Goal: Information Seeking & Learning: Learn about a topic

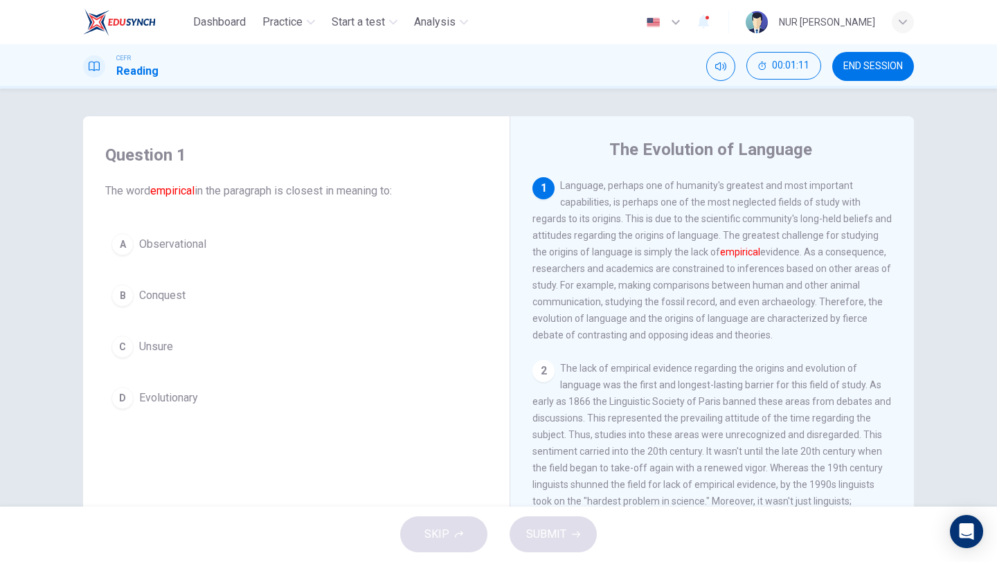
click at [157, 399] on span "Evolutionary" at bounding box center [168, 398] width 59 height 17
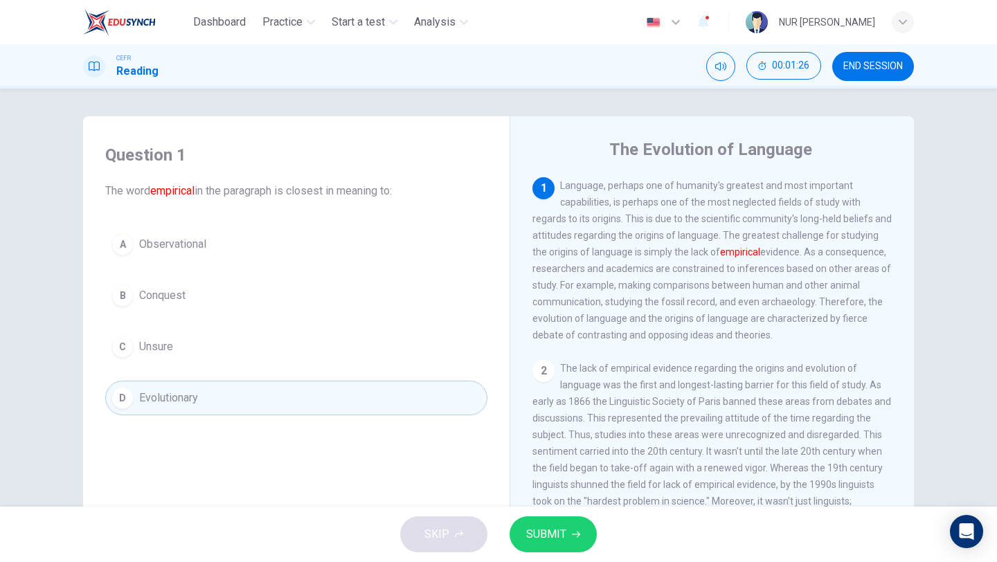
click at [244, 251] on button "A Observational" at bounding box center [296, 244] width 382 height 35
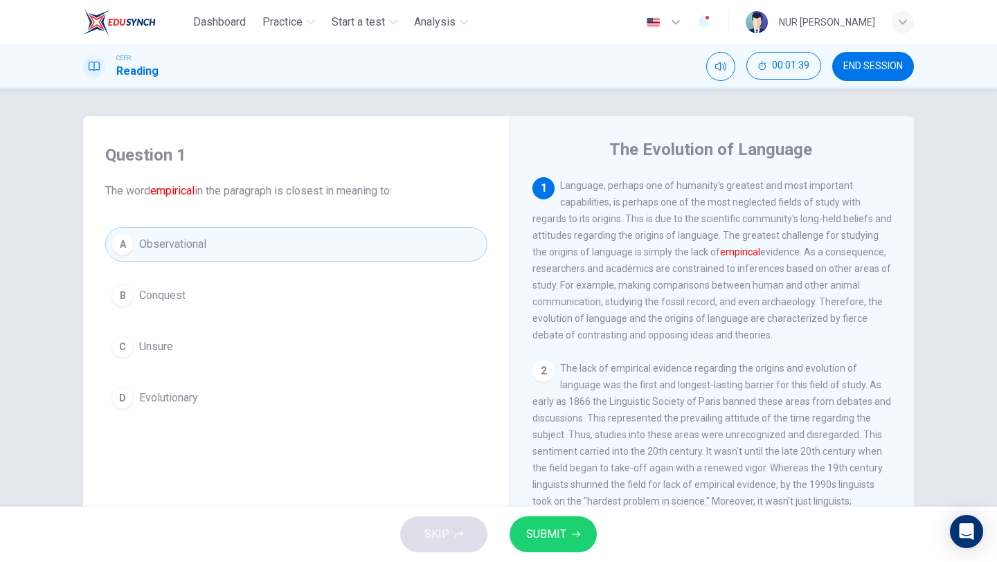
click at [536, 532] on span "SUBMIT" at bounding box center [546, 534] width 40 height 19
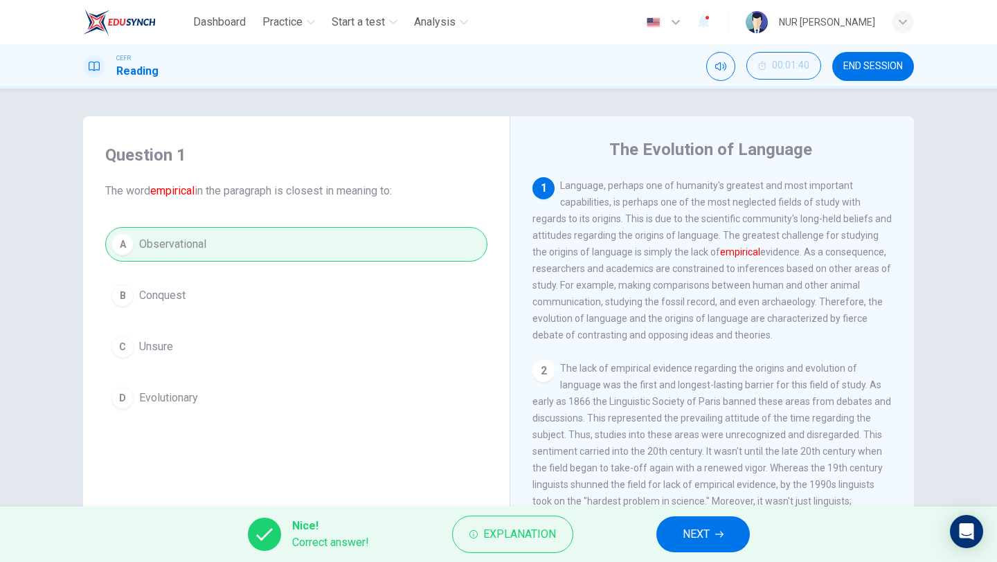
click at [707, 537] on span "NEXT" at bounding box center [696, 534] width 27 height 19
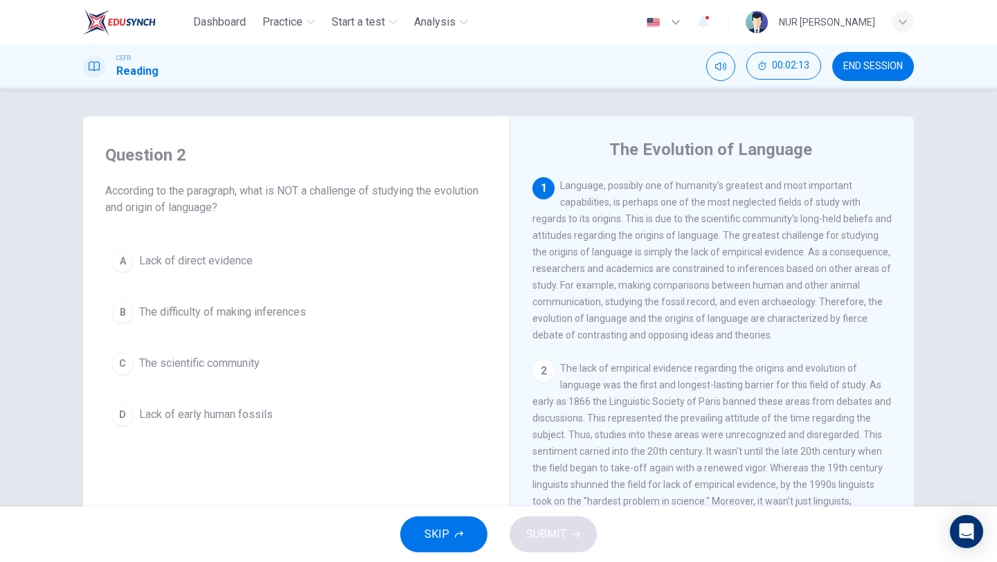
click at [197, 363] on span "The scientific community" at bounding box center [199, 363] width 121 height 17
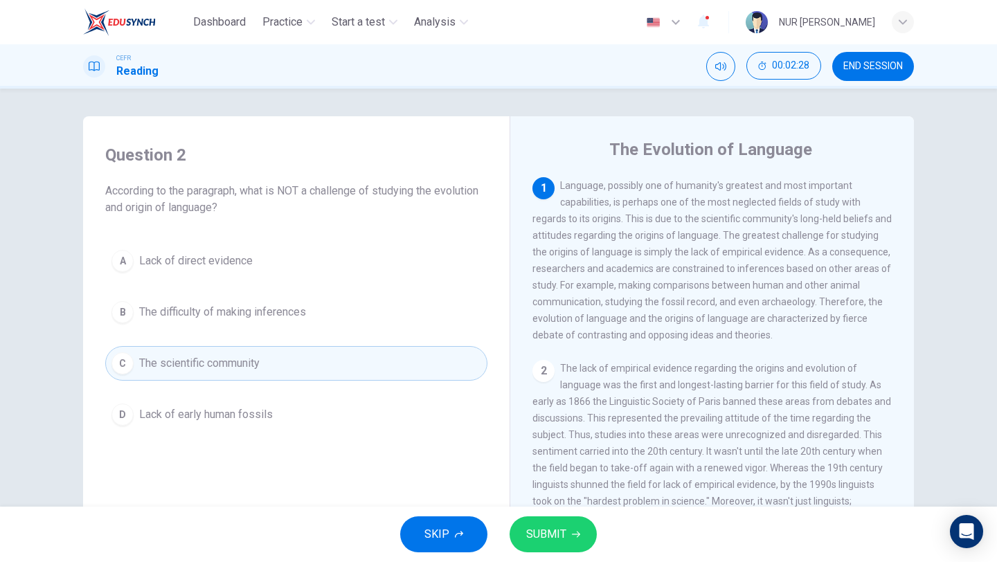
click at [222, 424] on button "D Lack of early human fossils" at bounding box center [296, 415] width 382 height 35
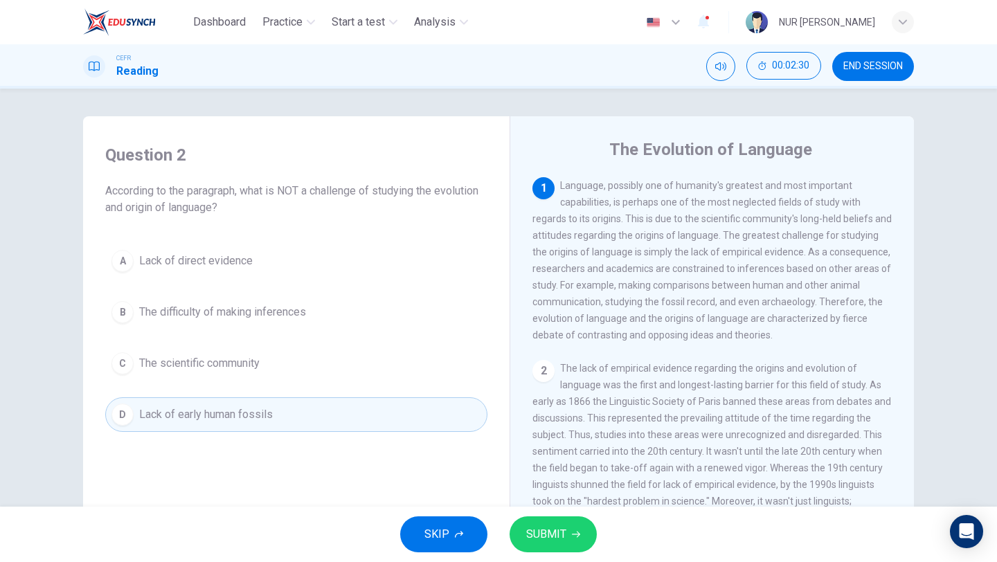
click at [572, 535] on icon "button" at bounding box center [576, 534] width 8 height 8
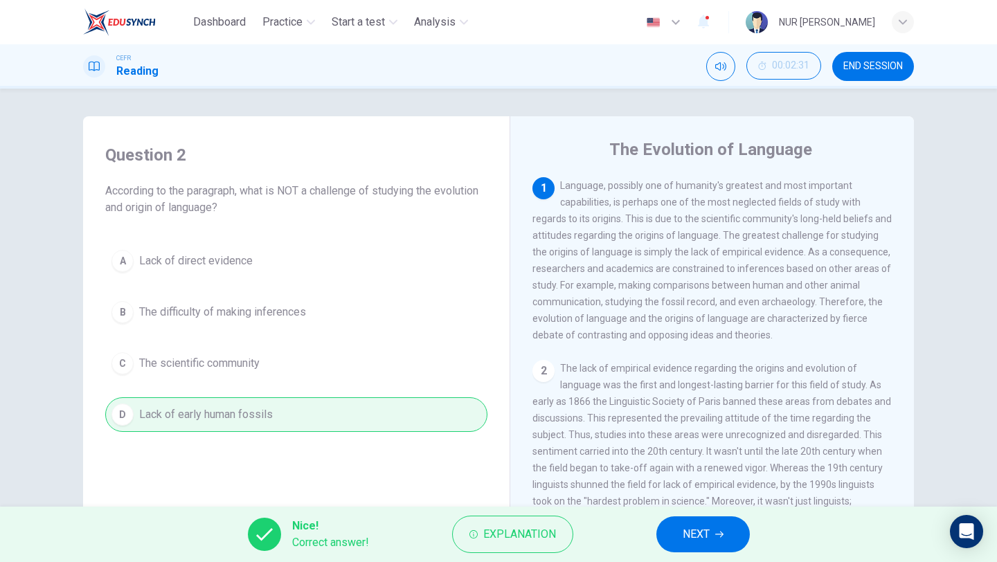
click at [713, 527] on button "NEXT" at bounding box center [703, 535] width 93 height 36
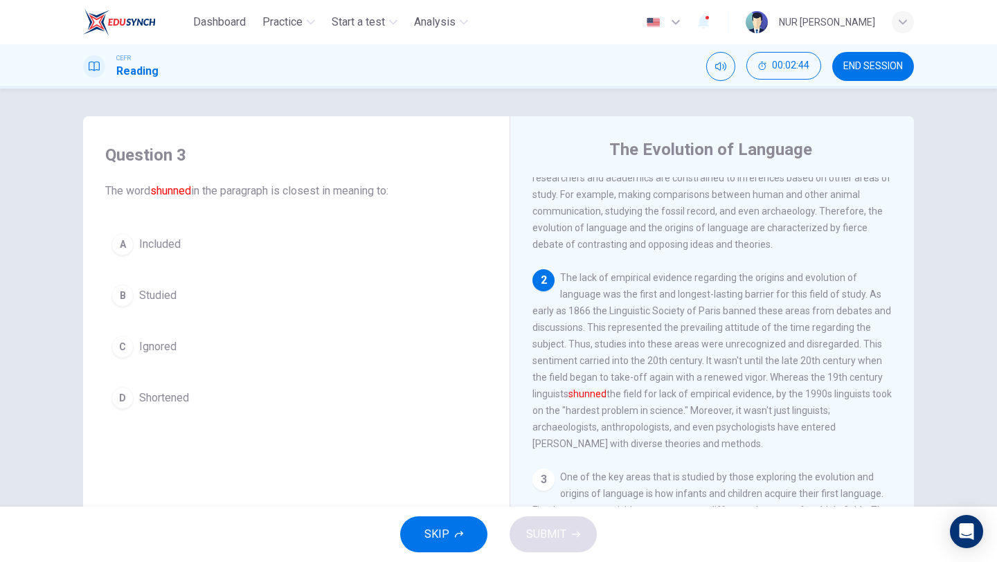
scroll to position [93, 0]
click at [162, 298] on span "Studied" at bounding box center [157, 295] width 37 height 17
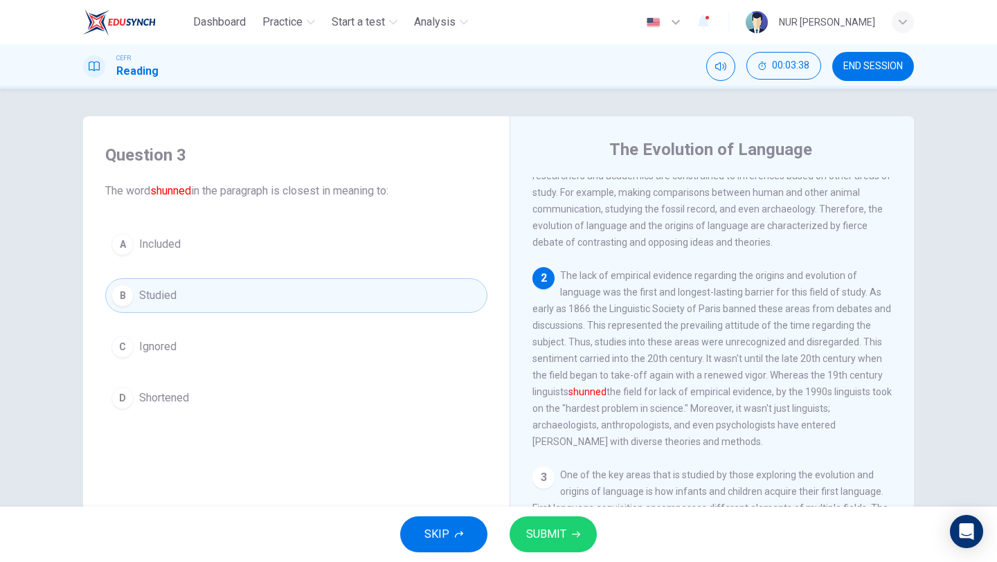
click at [549, 530] on span "SUBMIT" at bounding box center [546, 534] width 40 height 19
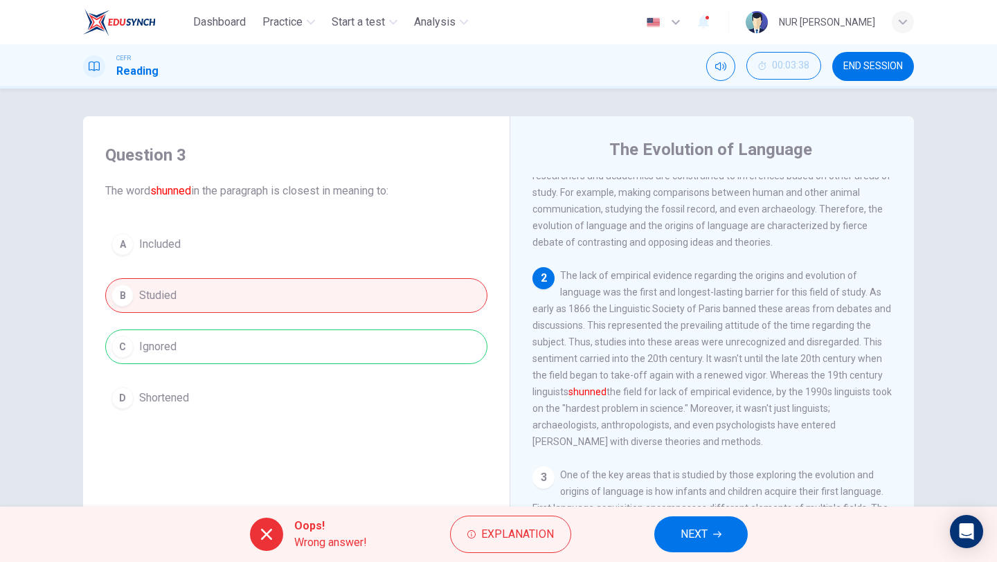
click at [670, 531] on button "NEXT" at bounding box center [700, 535] width 93 height 36
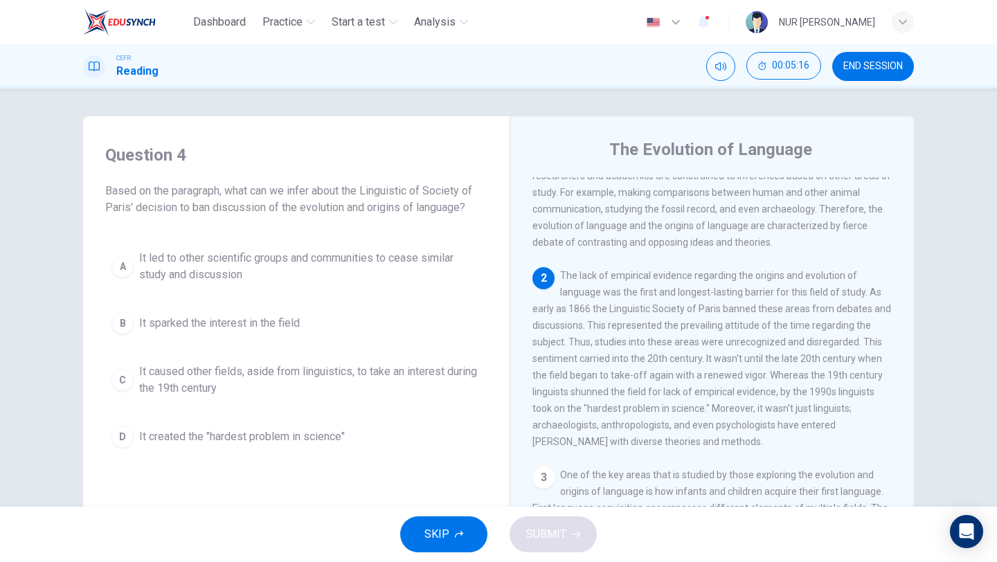
click at [257, 435] on span "It created the "hardest problem in science"" at bounding box center [242, 437] width 206 height 17
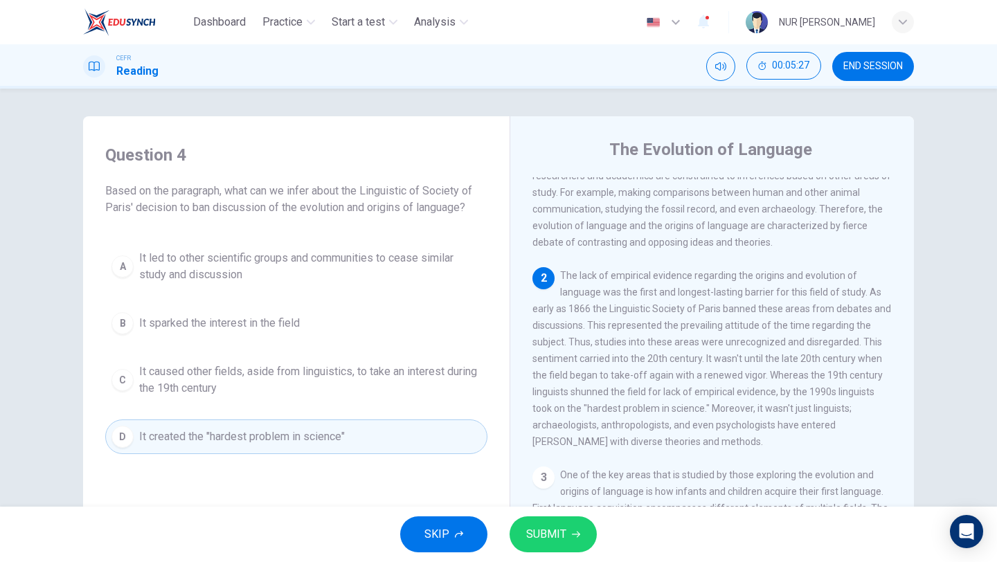
click at [548, 532] on span "SUBMIT" at bounding box center [546, 534] width 40 height 19
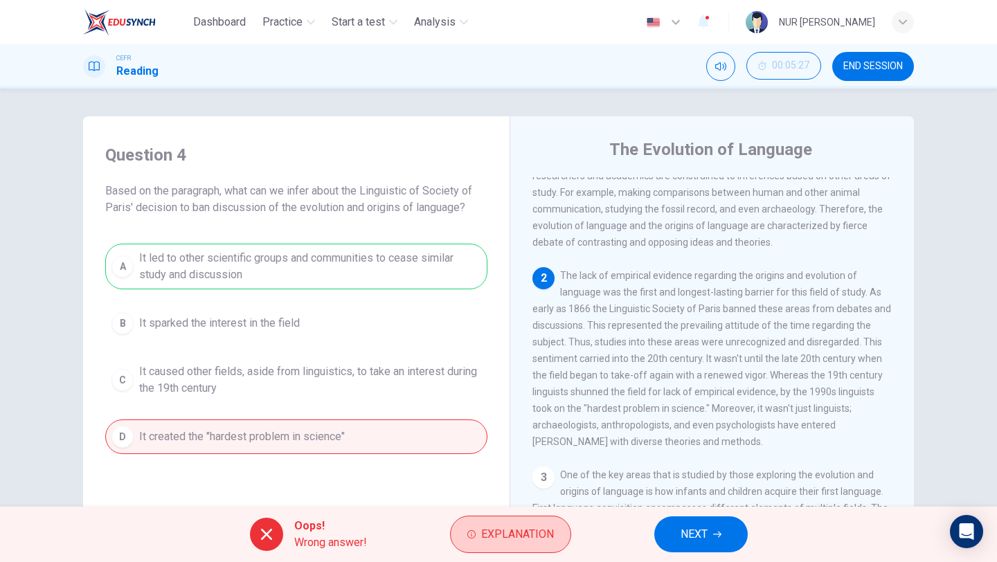
click at [492, 521] on button "Explanation" at bounding box center [510, 534] width 121 height 37
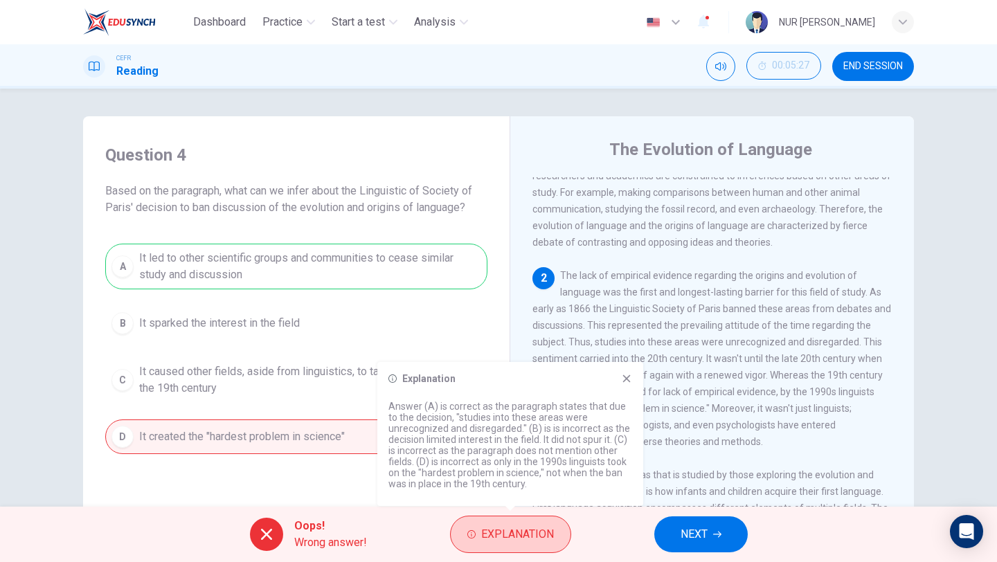
click at [485, 521] on button "Explanation" at bounding box center [510, 534] width 121 height 37
click at [725, 538] on button "NEXT" at bounding box center [700, 535] width 93 height 36
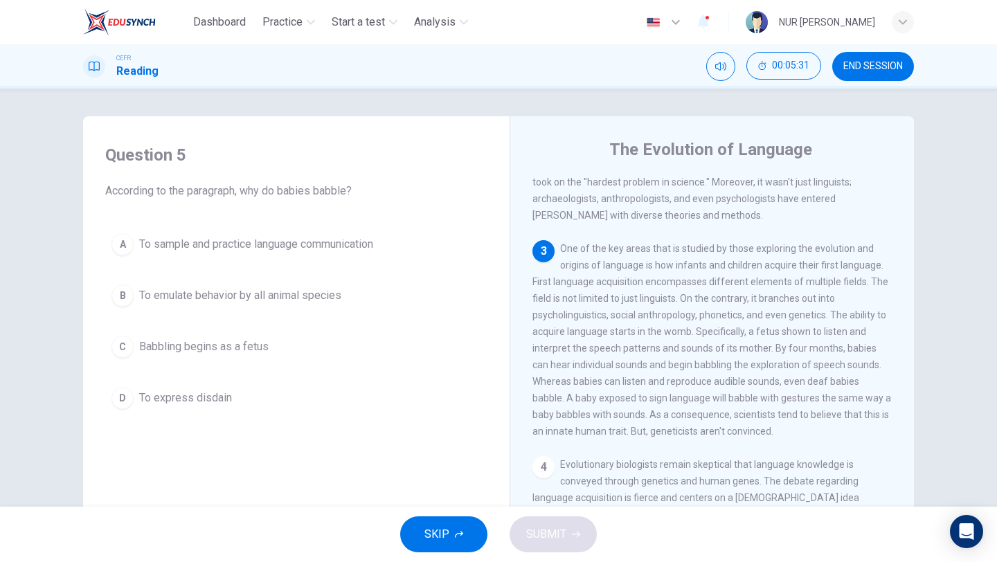
scroll to position [322, 0]
click at [330, 239] on span "To sample and practice language communication" at bounding box center [256, 244] width 234 height 17
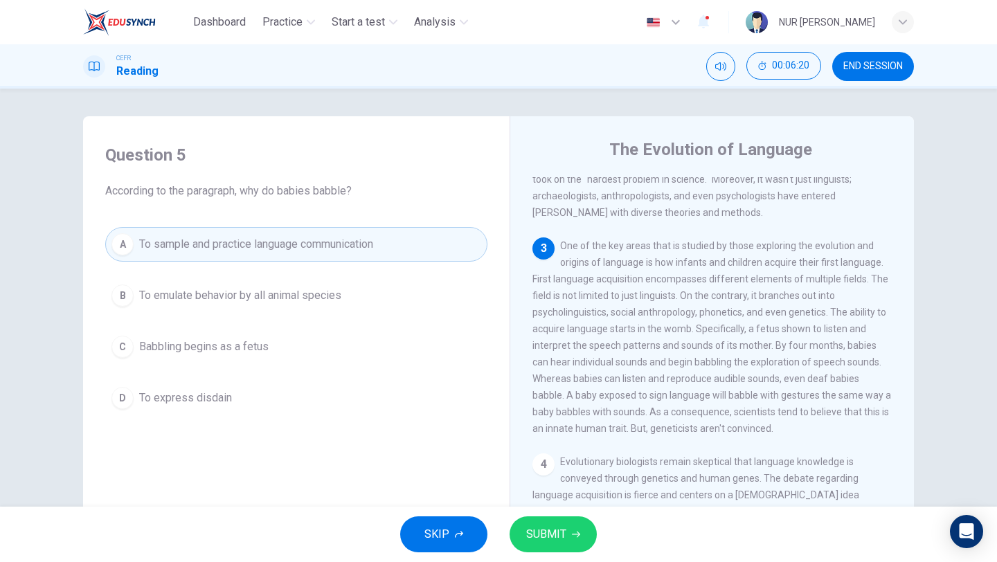
click at [565, 531] on span "SUBMIT" at bounding box center [546, 534] width 40 height 19
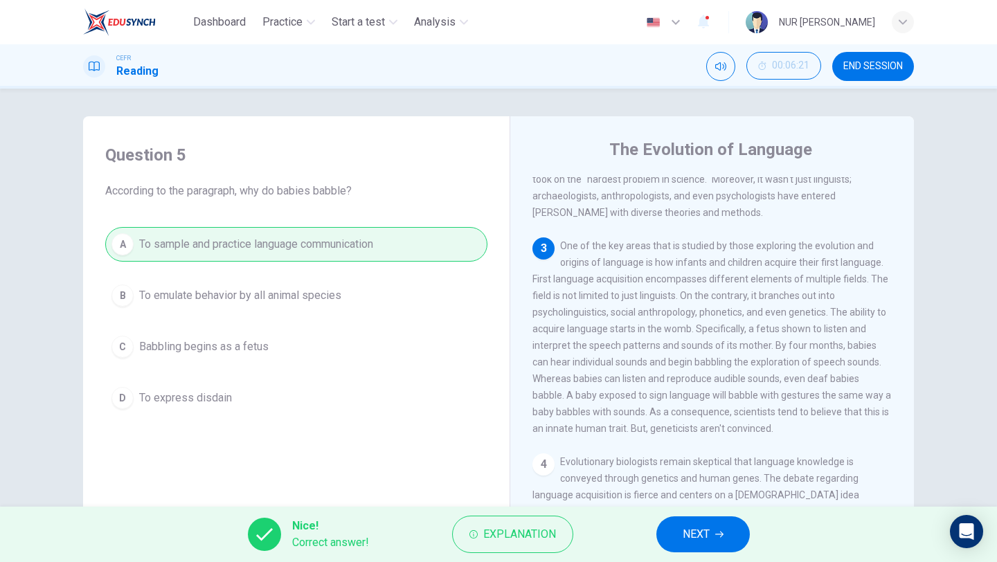
click at [690, 533] on span "NEXT" at bounding box center [696, 534] width 27 height 19
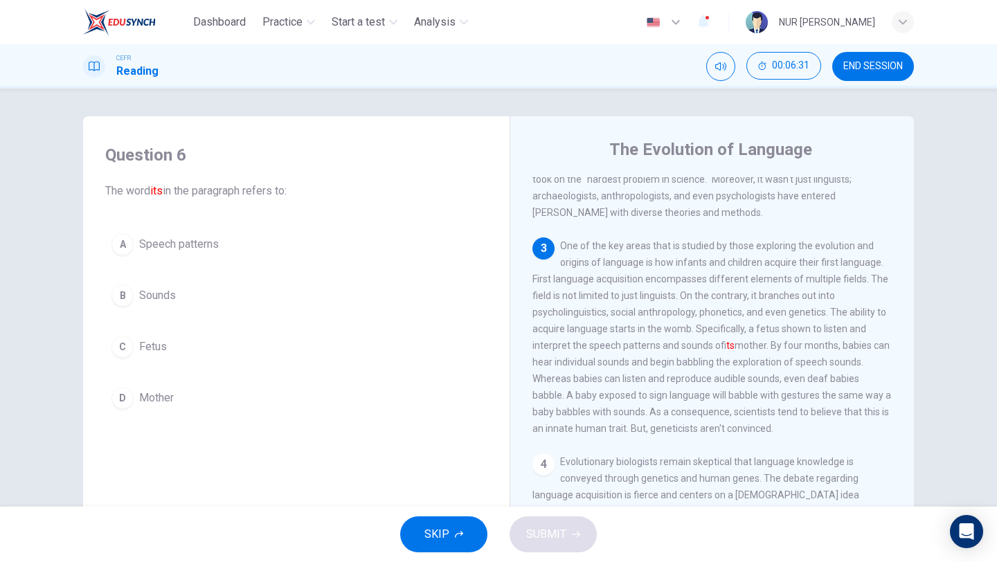
click at [199, 346] on button "C Fetus" at bounding box center [296, 347] width 382 height 35
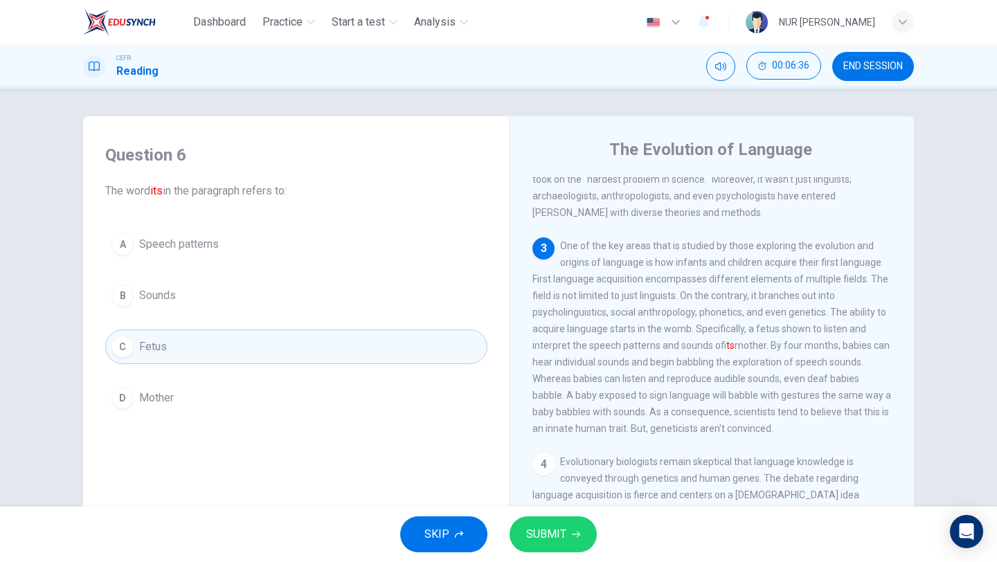
click at [559, 535] on span "SUBMIT" at bounding box center [546, 534] width 40 height 19
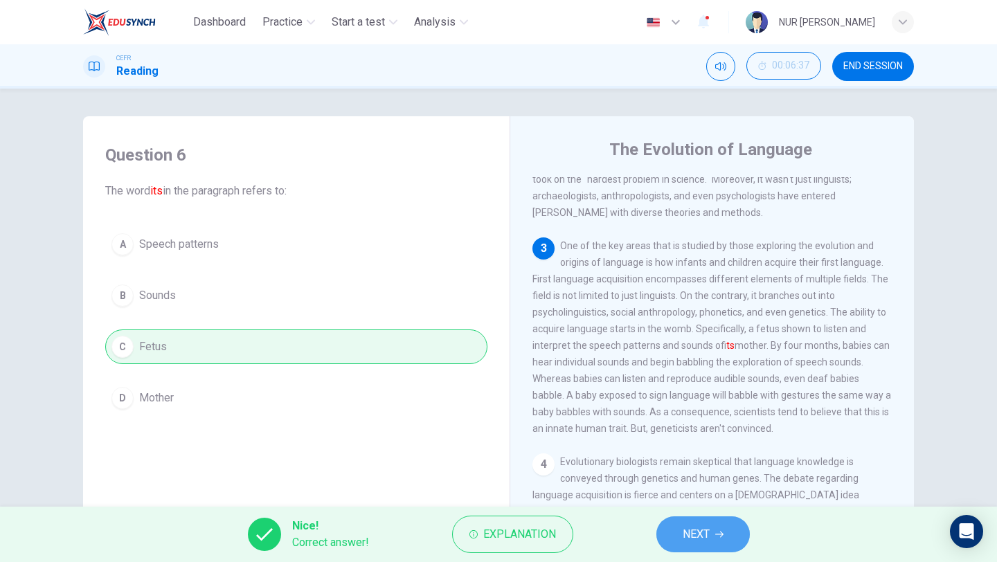
click at [697, 532] on span "NEXT" at bounding box center [696, 534] width 27 height 19
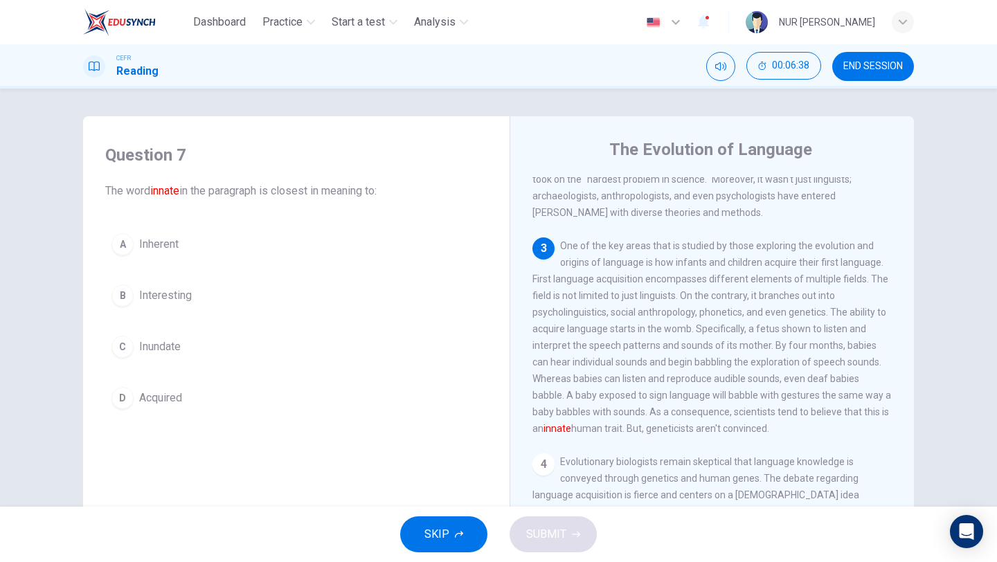
scroll to position [381, 0]
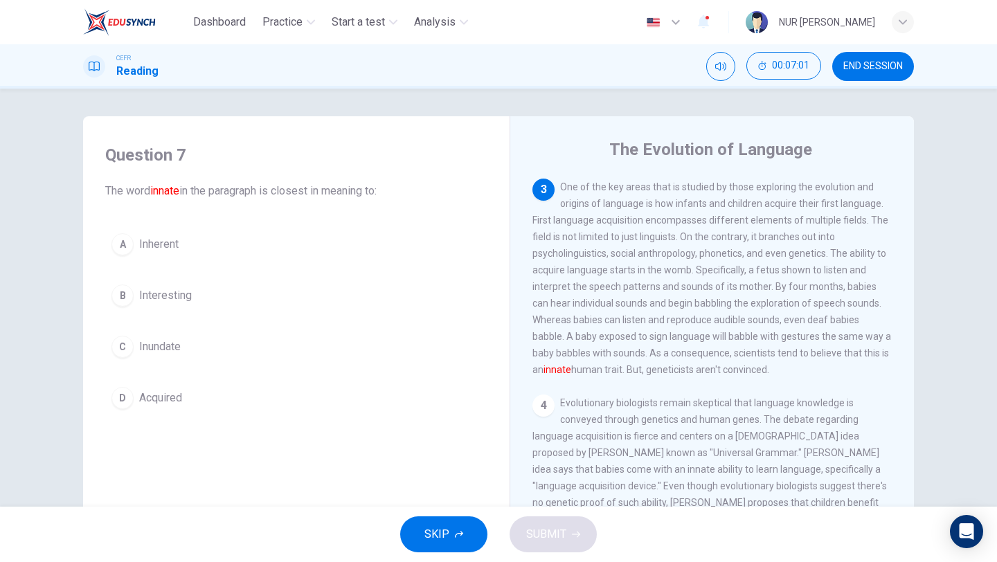
click at [157, 251] on span "Inherent" at bounding box center [158, 244] width 39 height 17
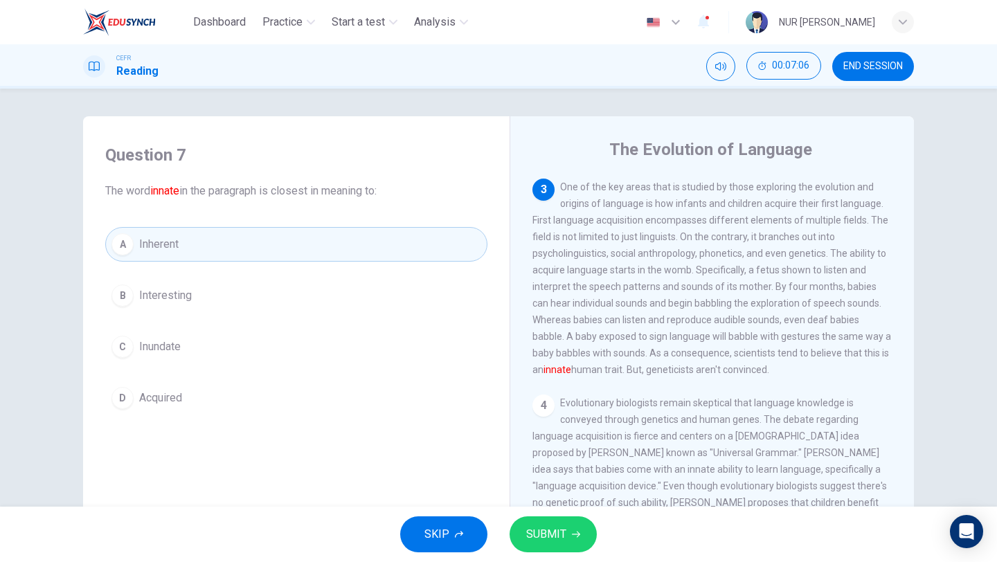
click at [562, 533] on span "SUBMIT" at bounding box center [546, 534] width 40 height 19
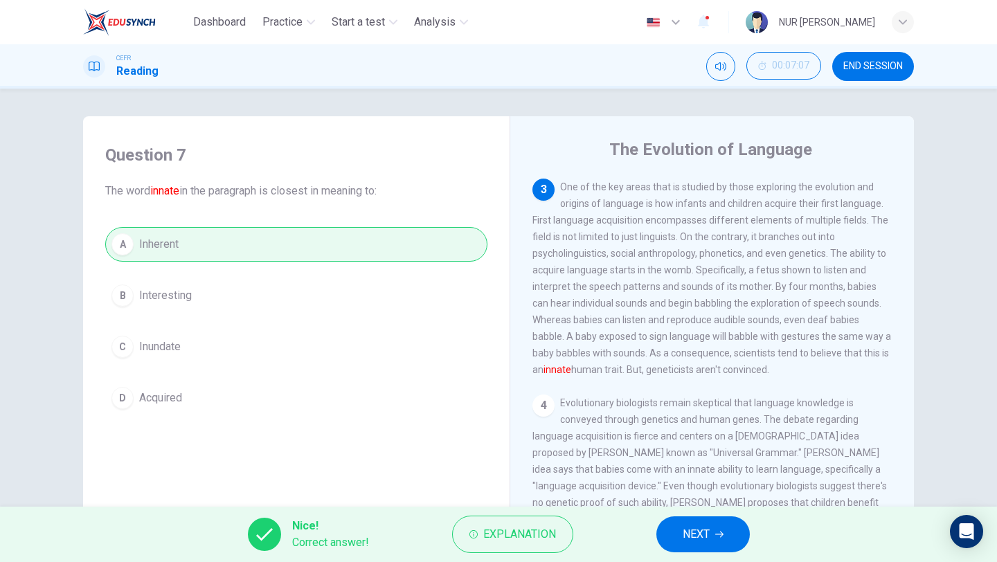
click at [695, 526] on span "NEXT" at bounding box center [696, 534] width 27 height 19
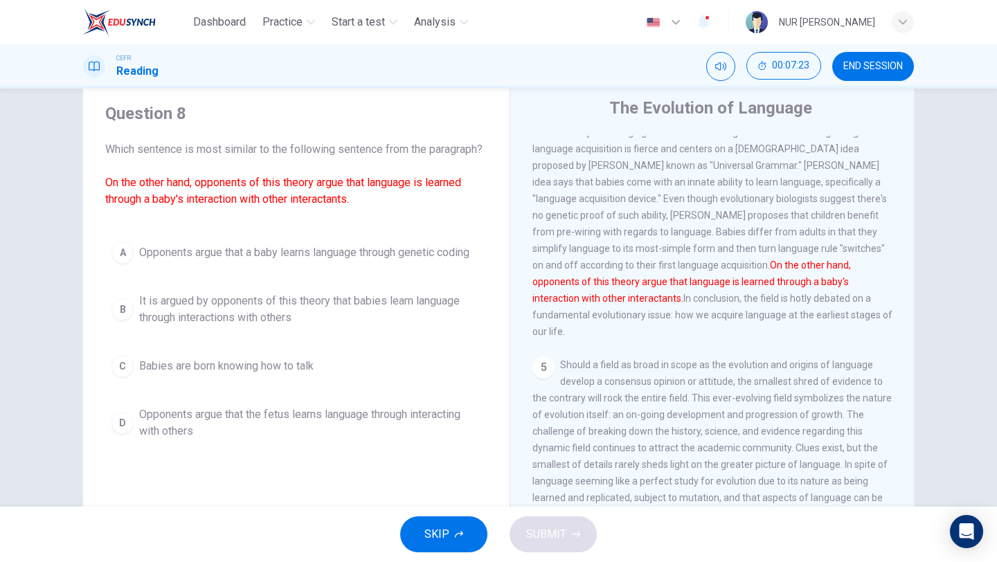
scroll to position [43, 0]
click at [317, 319] on span "It is argued by opponents of this theory that babies learn language through int…" at bounding box center [310, 308] width 342 height 33
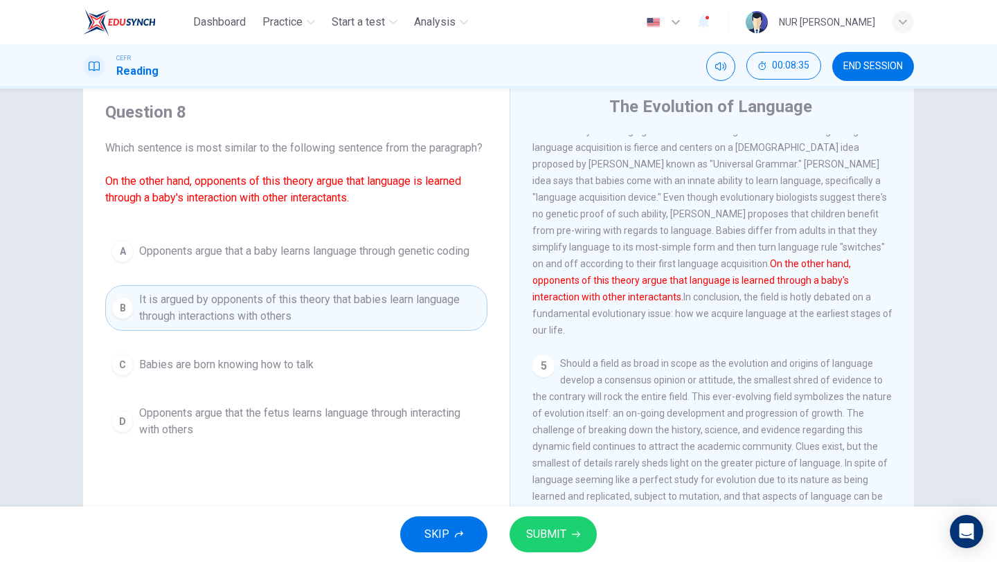
click at [559, 532] on span "SUBMIT" at bounding box center [546, 534] width 40 height 19
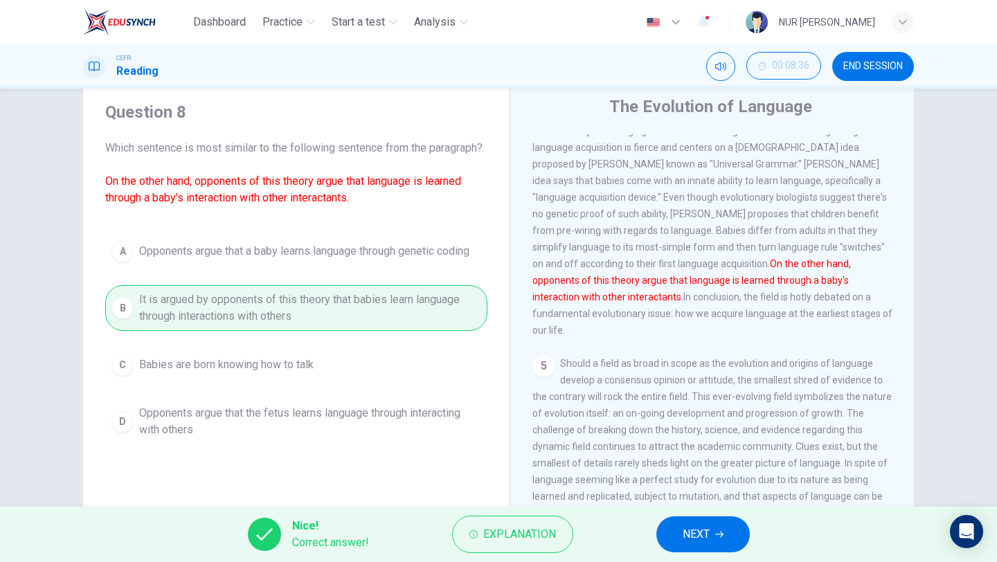
click at [691, 531] on span "NEXT" at bounding box center [696, 534] width 27 height 19
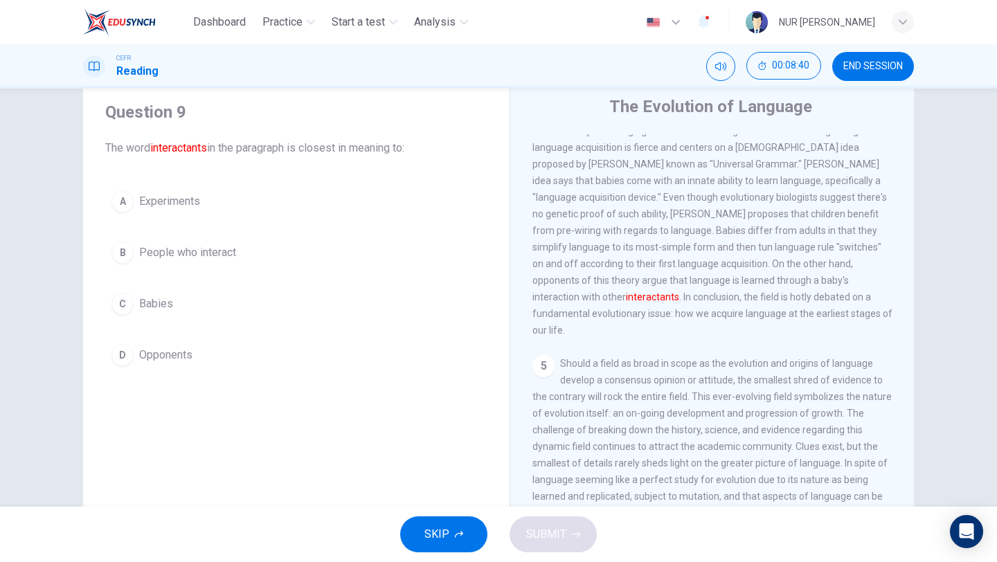
click at [185, 258] on span "People who interact" at bounding box center [187, 252] width 97 height 17
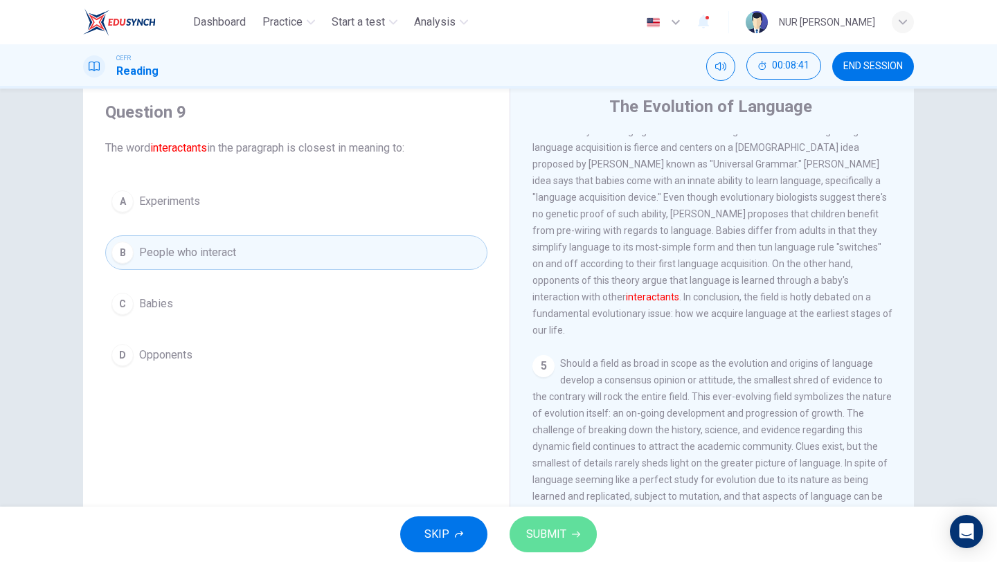
click at [553, 525] on span "SUBMIT" at bounding box center [546, 534] width 40 height 19
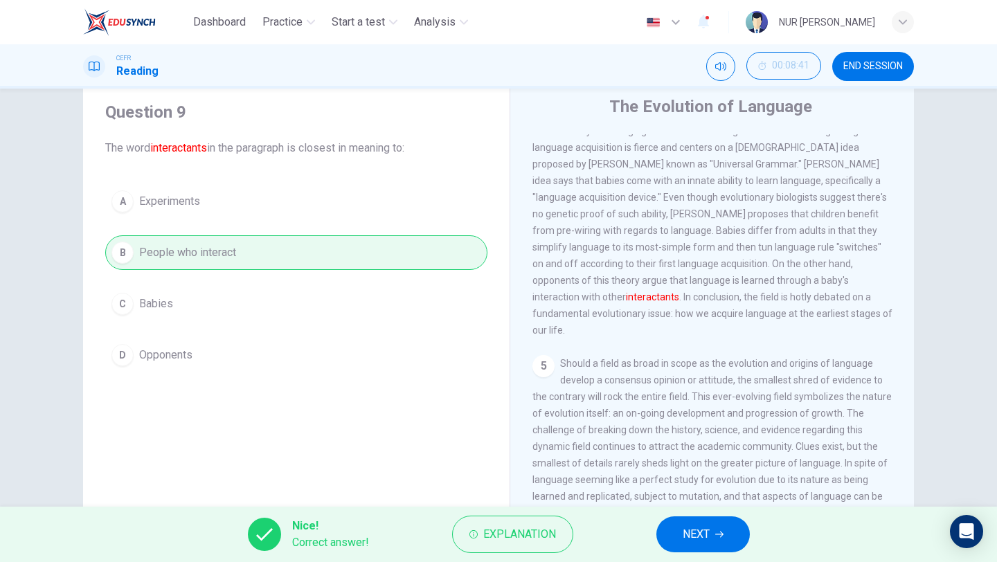
click at [686, 528] on span "NEXT" at bounding box center [696, 534] width 27 height 19
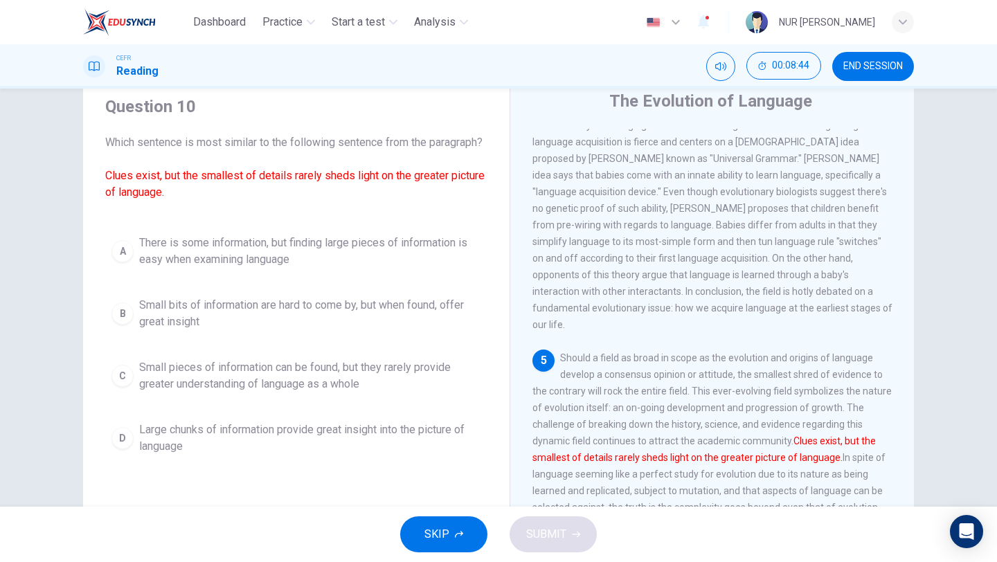
scroll to position [46, 0]
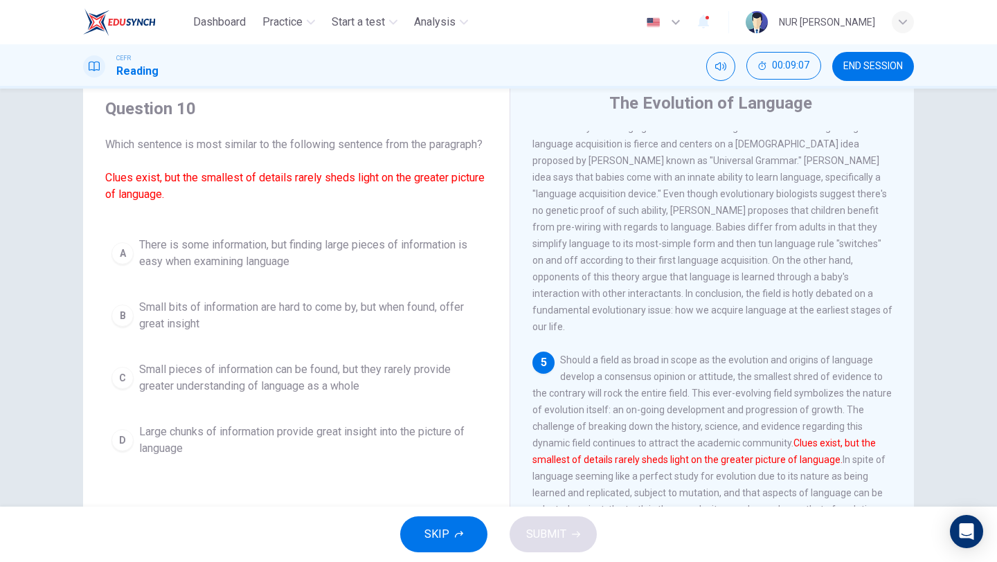
click at [337, 332] on span "Small bits of information are hard to come by, but when found, offer great insi…" at bounding box center [310, 315] width 342 height 33
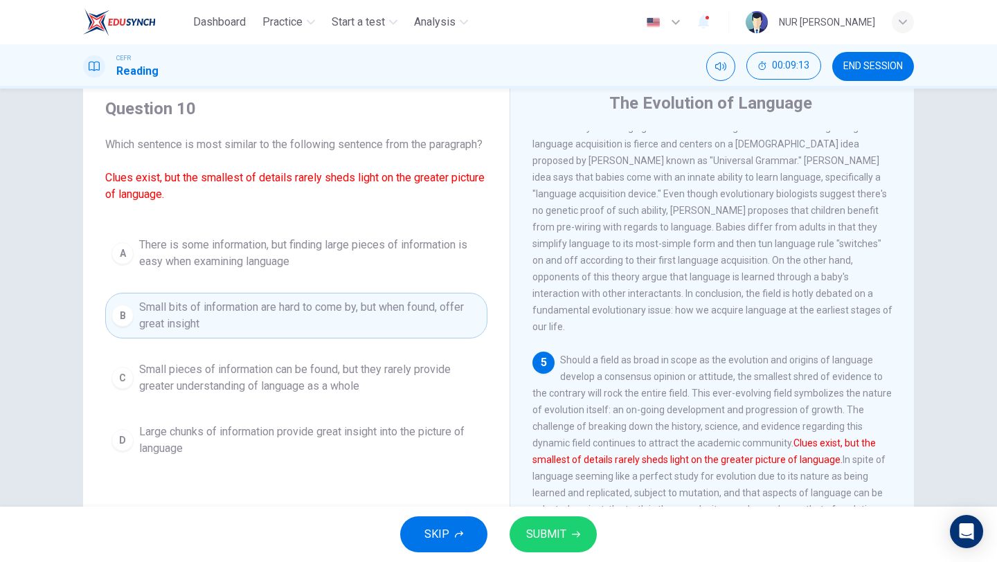
click at [562, 537] on span "SUBMIT" at bounding box center [546, 534] width 40 height 19
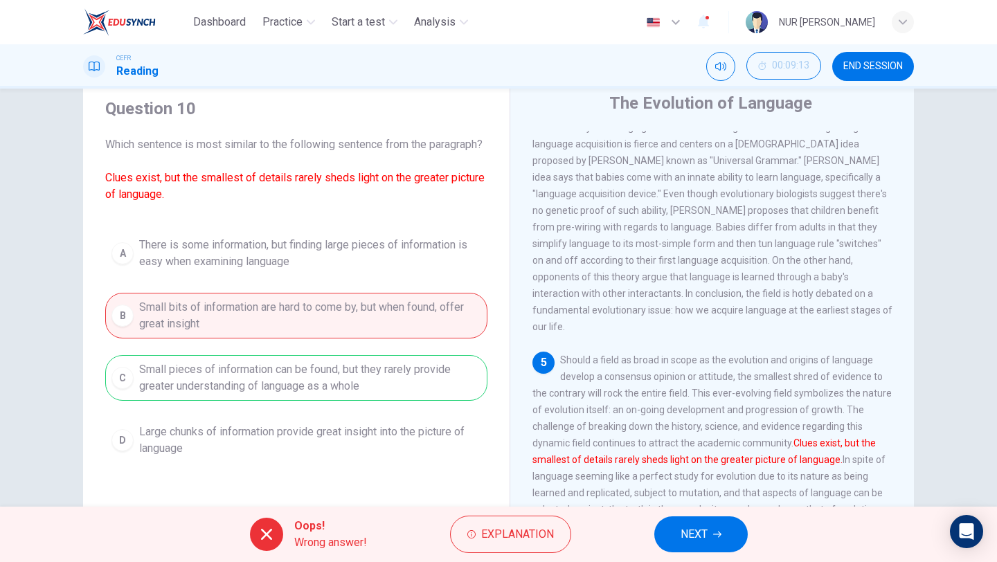
click at [669, 533] on button "NEXT" at bounding box center [700, 535] width 93 height 36
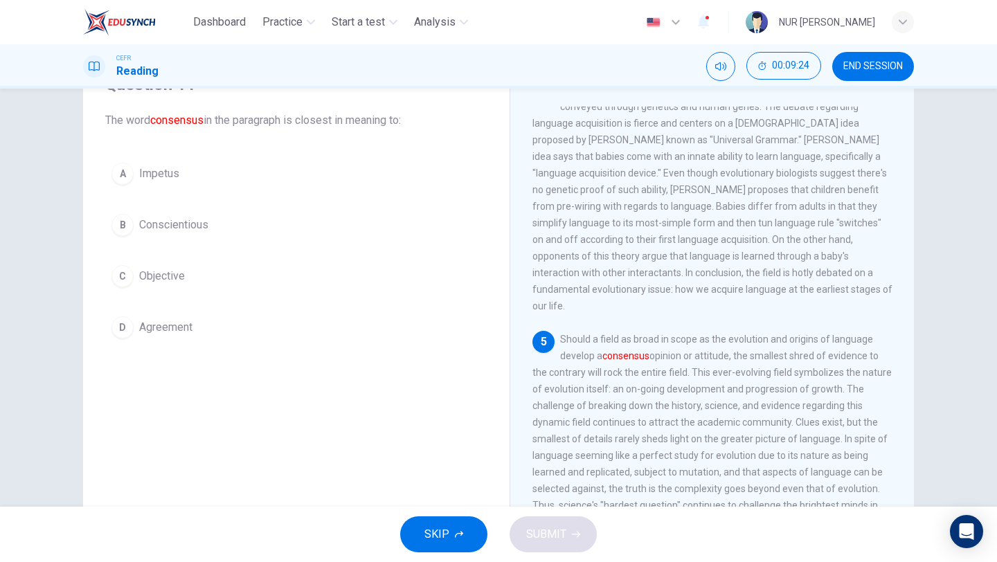
scroll to position [64, 0]
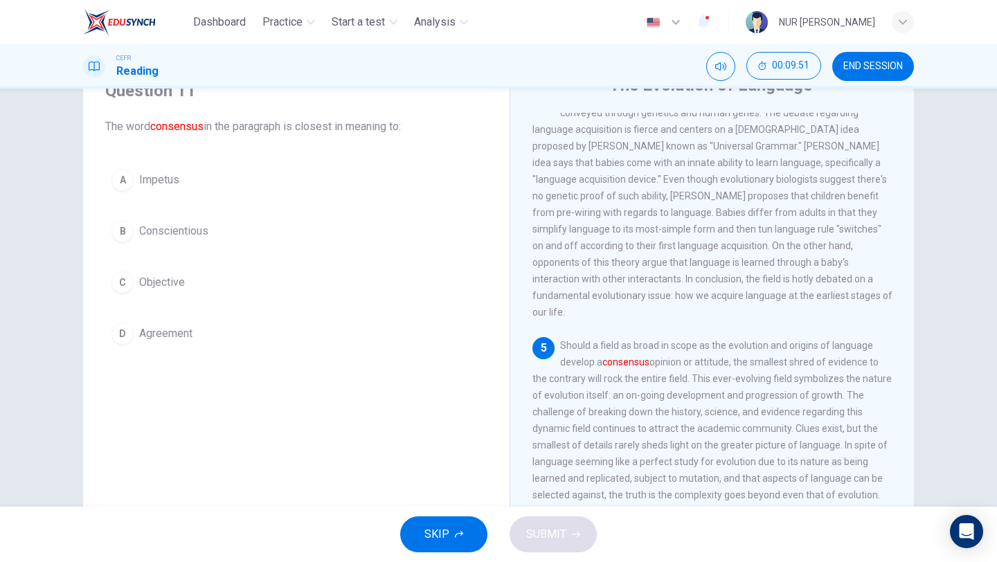
click at [184, 337] on span "Agreement" at bounding box center [165, 333] width 53 height 17
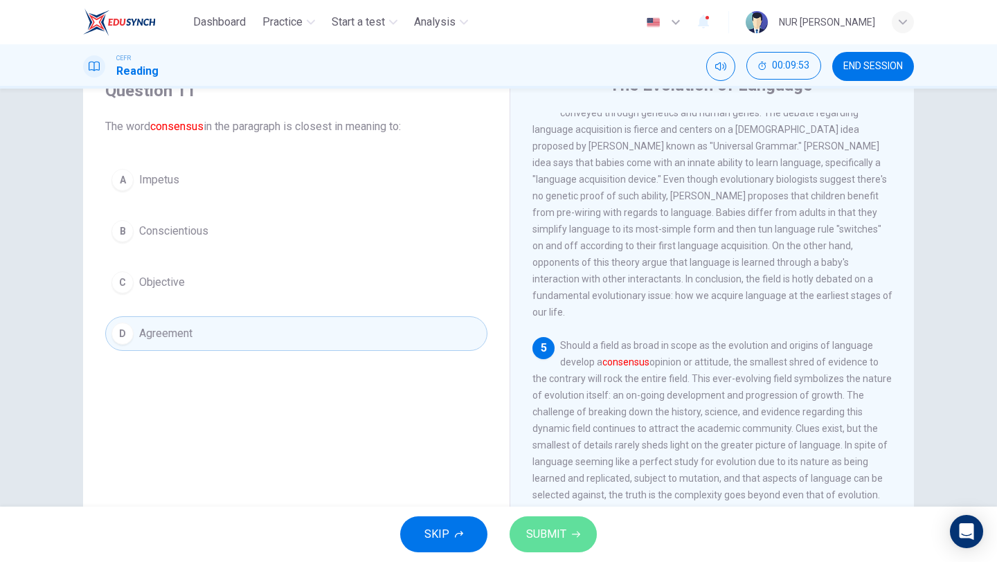
click at [555, 537] on span "SUBMIT" at bounding box center [546, 534] width 40 height 19
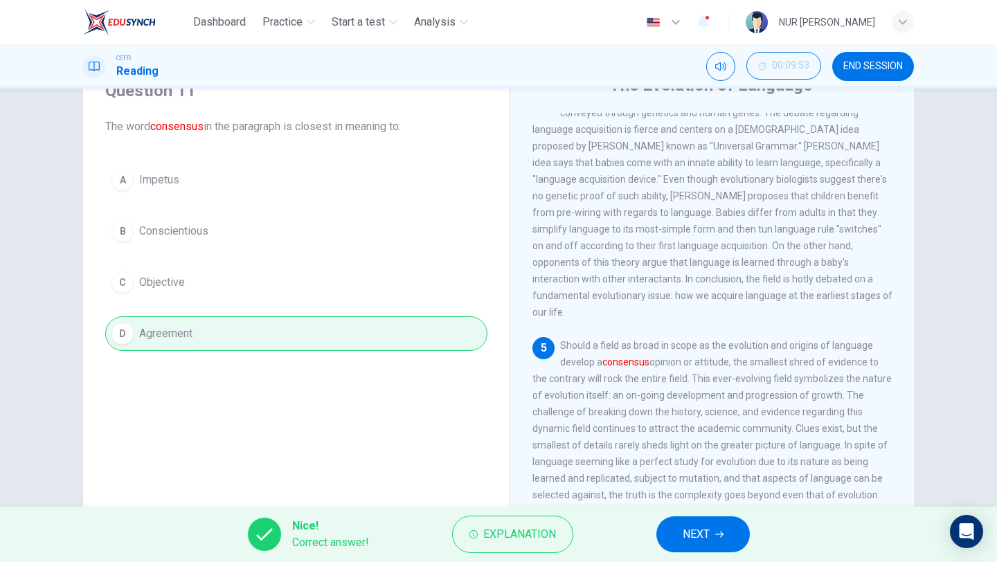
click at [690, 533] on span "NEXT" at bounding box center [696, 534] width 27 height 19
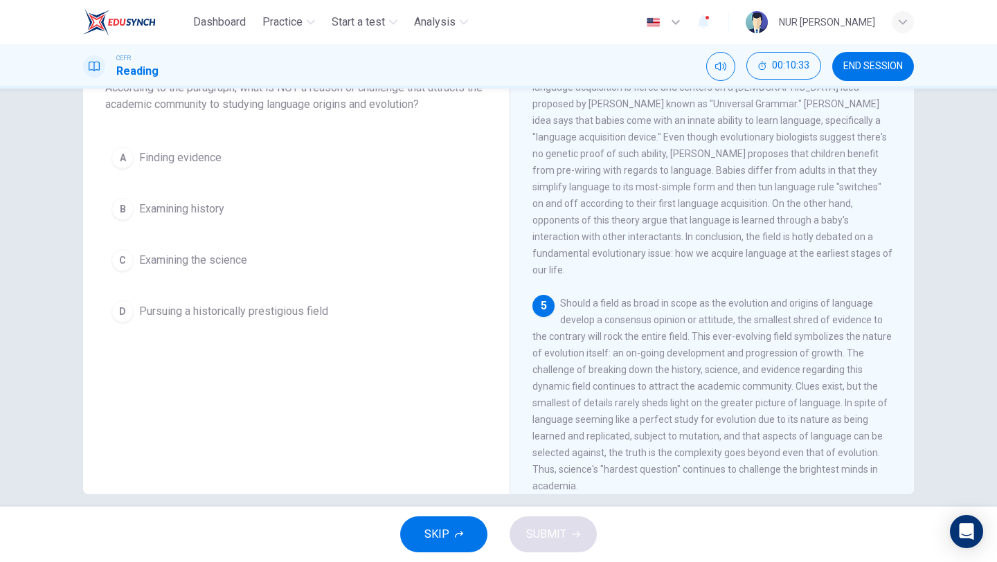
scroll to position [102, 0]
click at [208, 307] on span "Pursuing a historically prestigious field" at bounding box center [233, 312] width 189 height 17
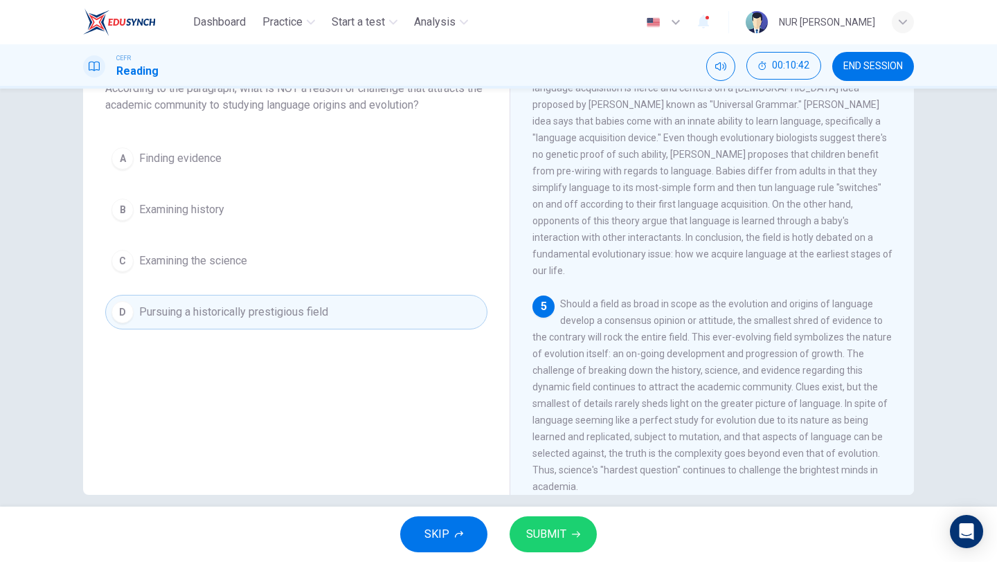
click at [564, 533] on span "SUBMIT" at bounding box center [546, 534] width 40 height 19
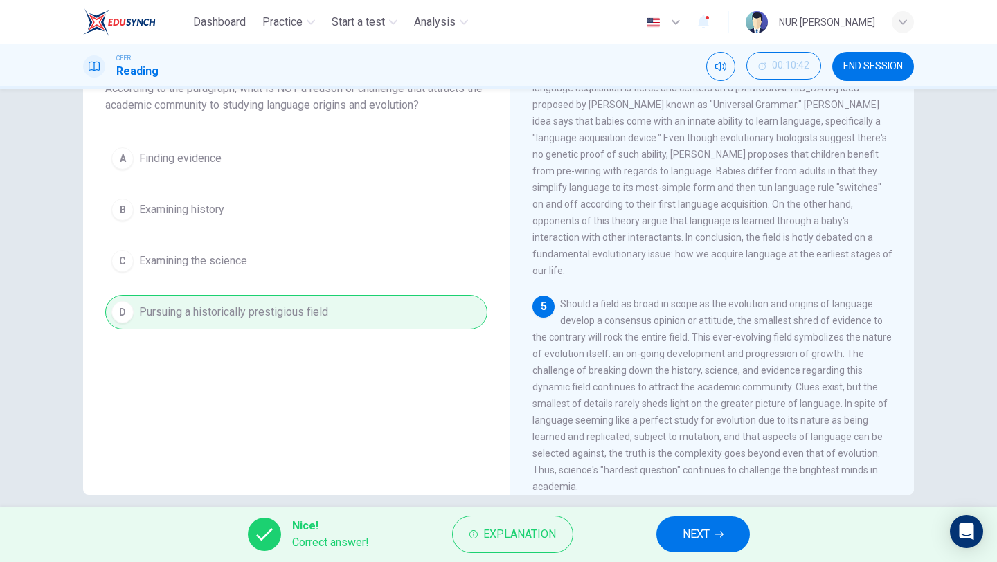
click at [735, 542] on button "NEXT" at bounding box center [703, 535] width 93 height 36
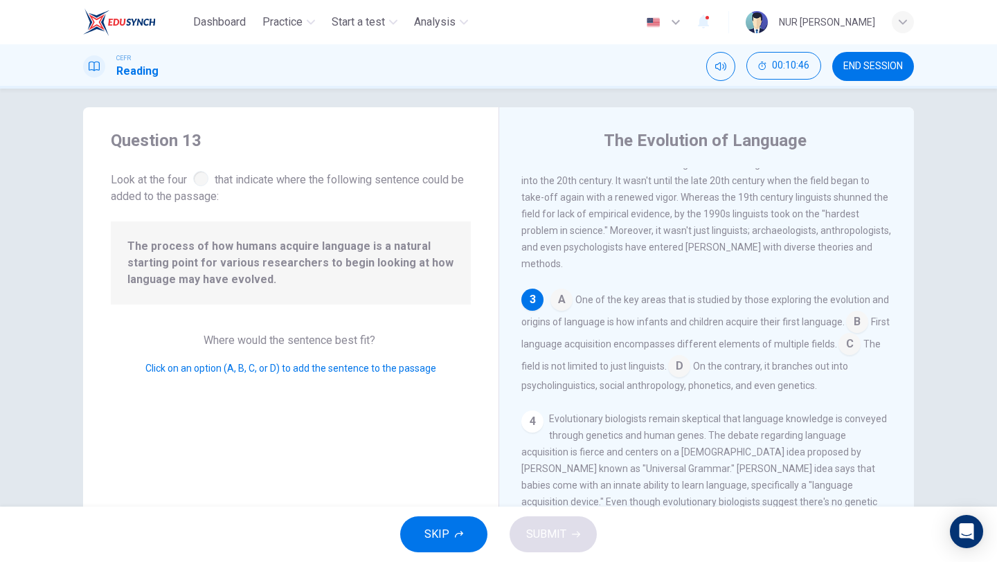
scroll to position [262, 0]
click at [563, 291] on input at bounding box center [562, 300] width 22 height 22
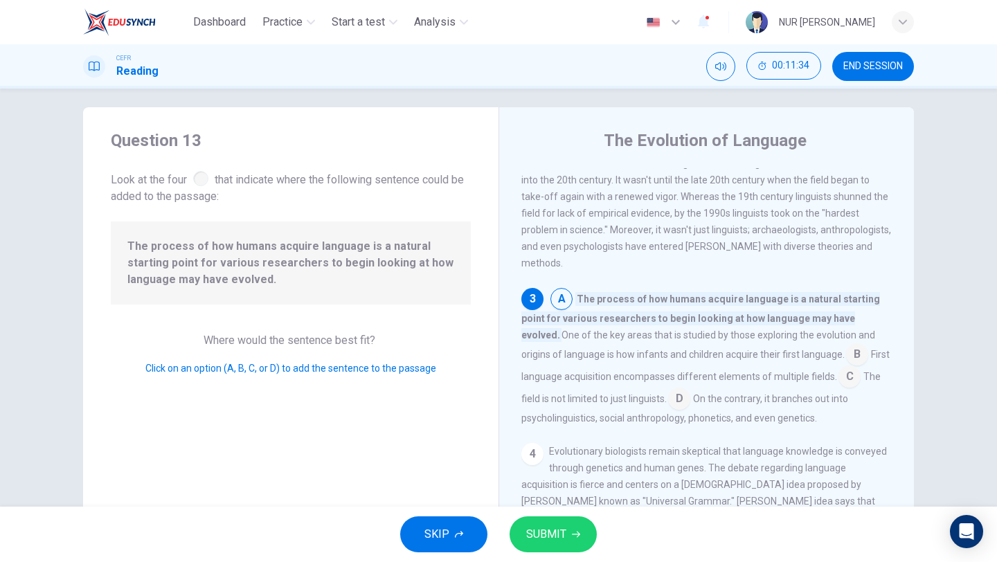
click at [573, 538] on icon "button" at bounding box center [576, 534] width 8 height 8
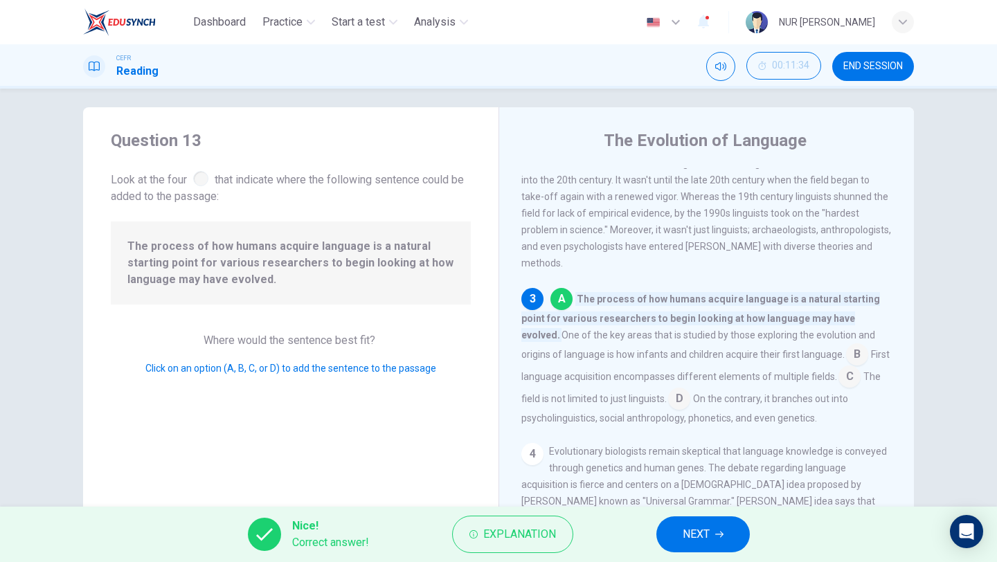
click at [690, 531] on span "NEXT" at bounding box center [696, 534] width 27 height 19
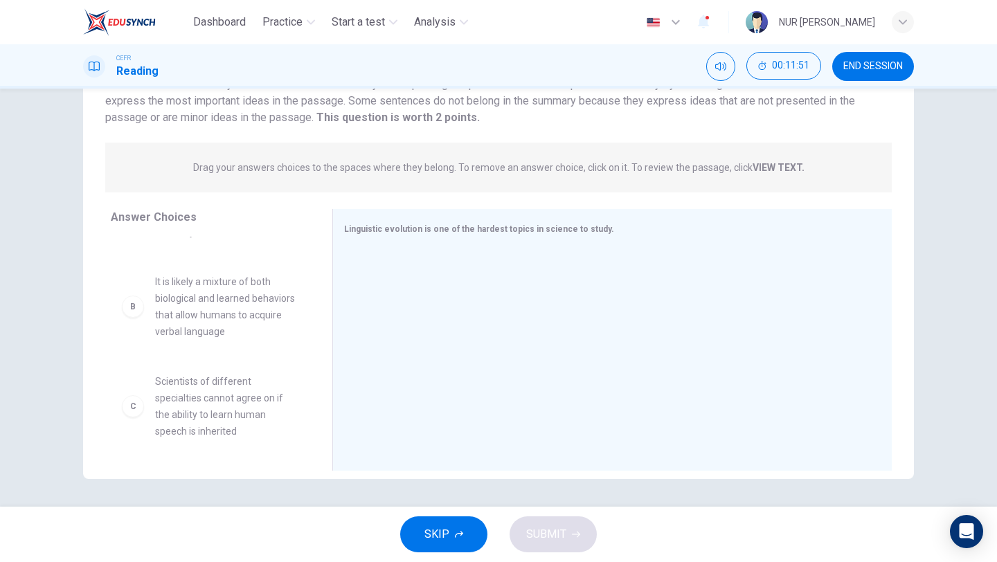
scroll to position [55, 0]
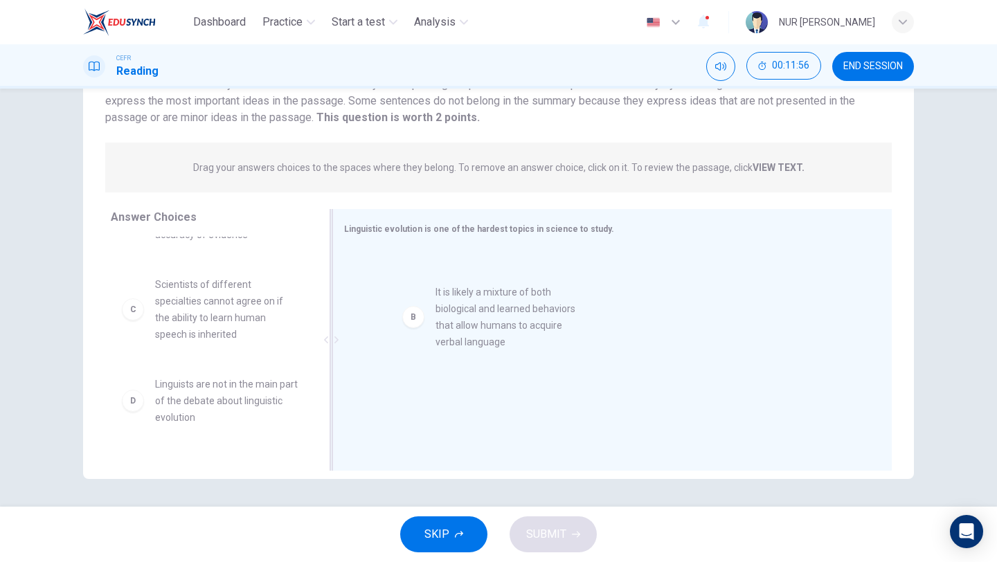
drag, startPoint x: 211, startPoint y: 319, endPoint x: 501, endPoint y: 325, distance: 289.6
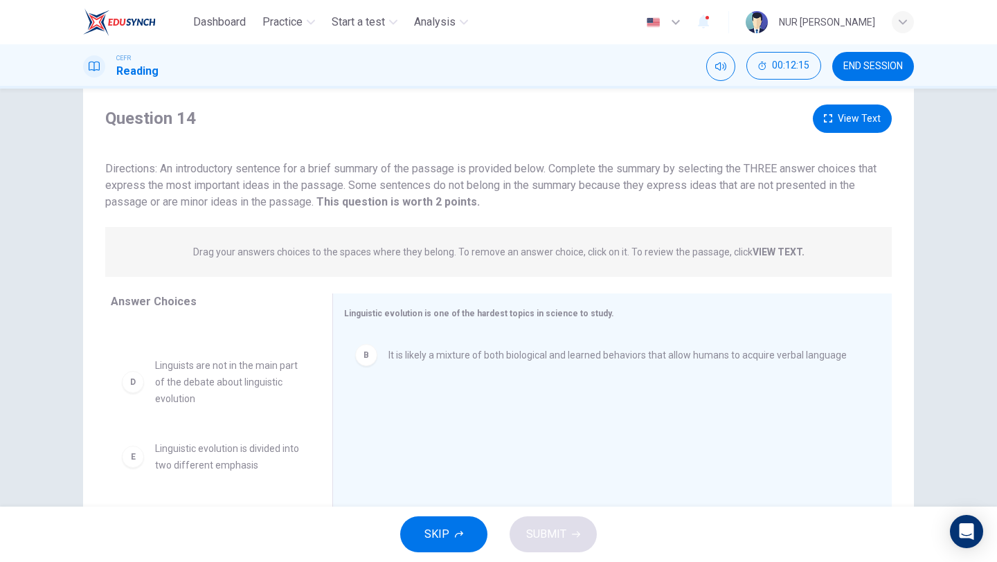
scroll to position [32, 0]
click at [846, 117] on button "View Text" at bounding box center [852, 121] width 79 height 28
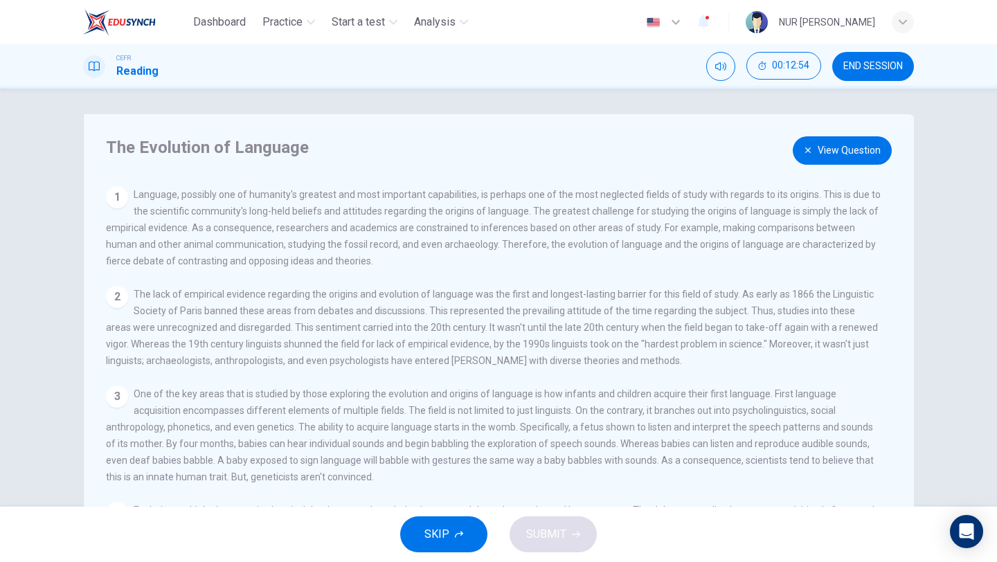
scroll to position [0, 0]
click at [819, 145] on button "View Question" at bounding box center [842, 153] width 99 height 28
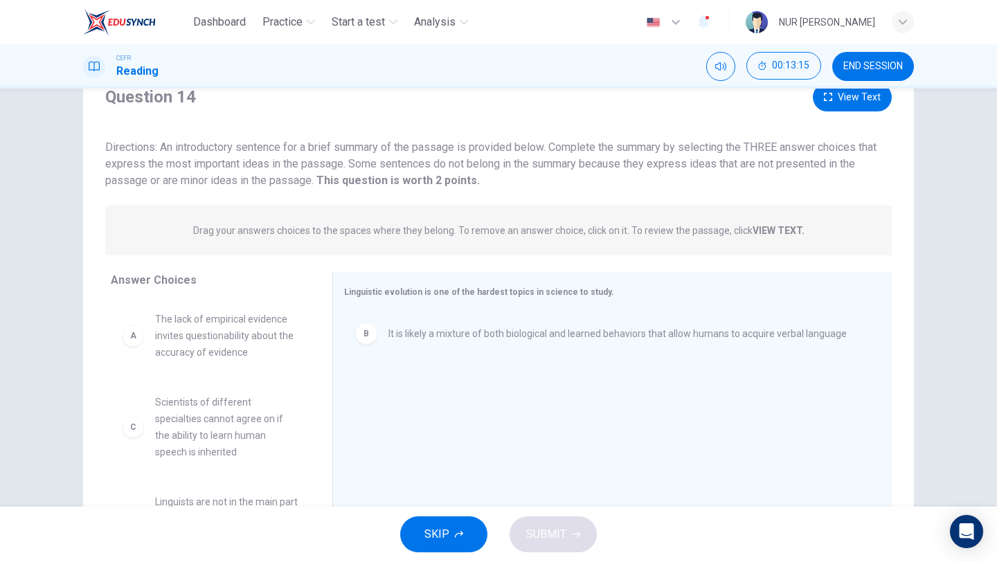
scroll to position [64, 0]
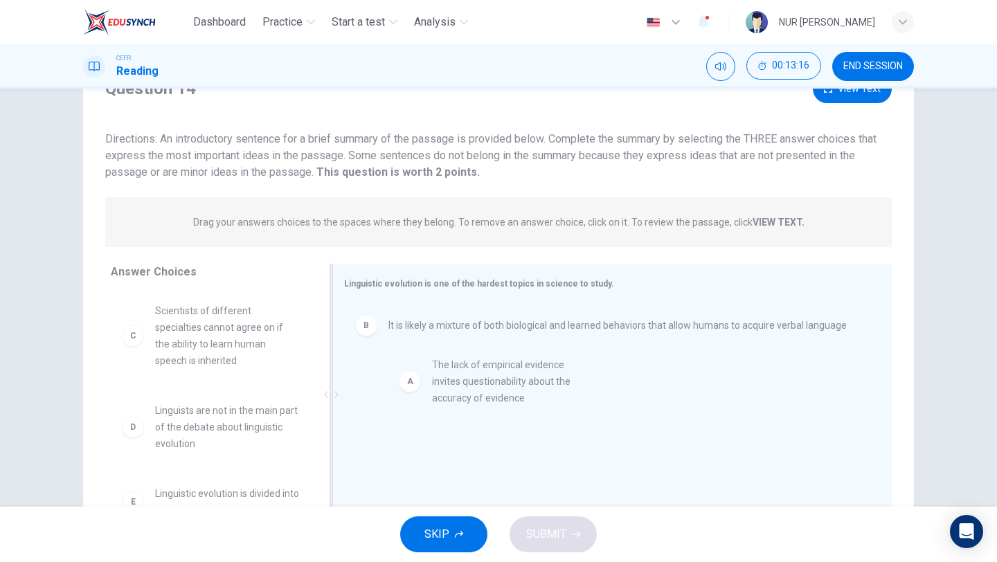
drag, startPoint x: 188, startPoint y: 328, endPoint x: 481, endPoint y: 382, distance: 297.3
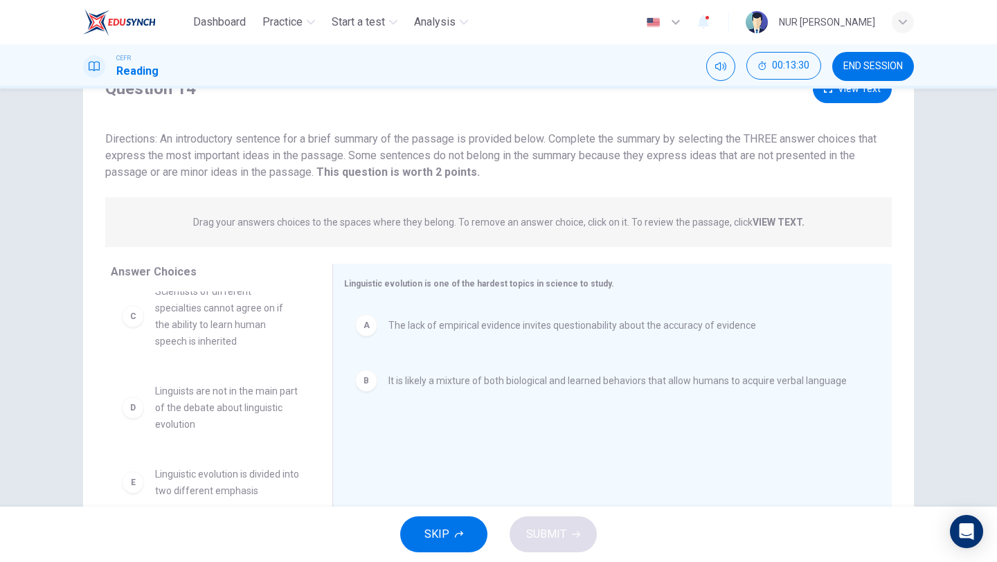
scroll to position [0, 0]
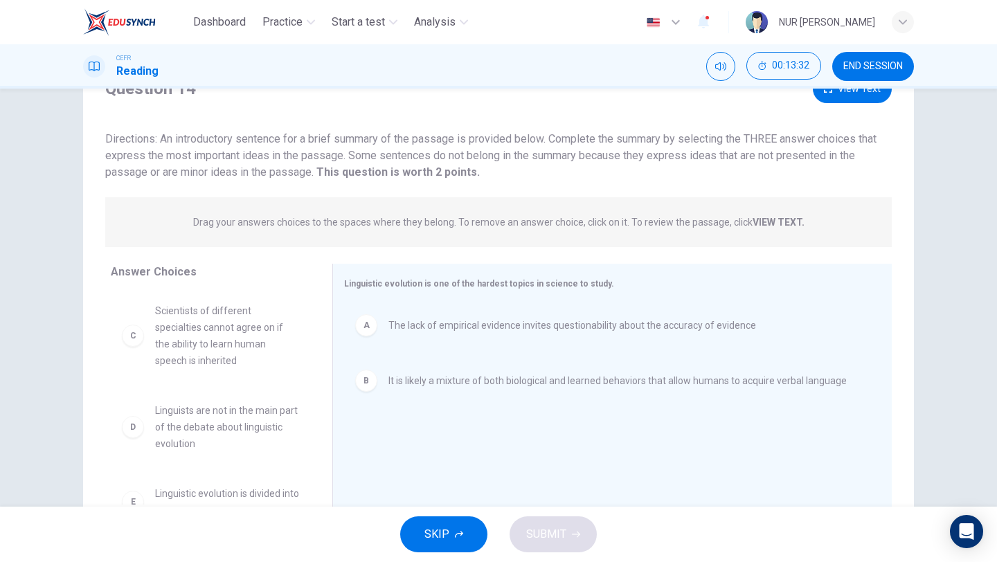
click at [839, 99] on button "View Text" at bounding box center [852, 89] width 79 height 28
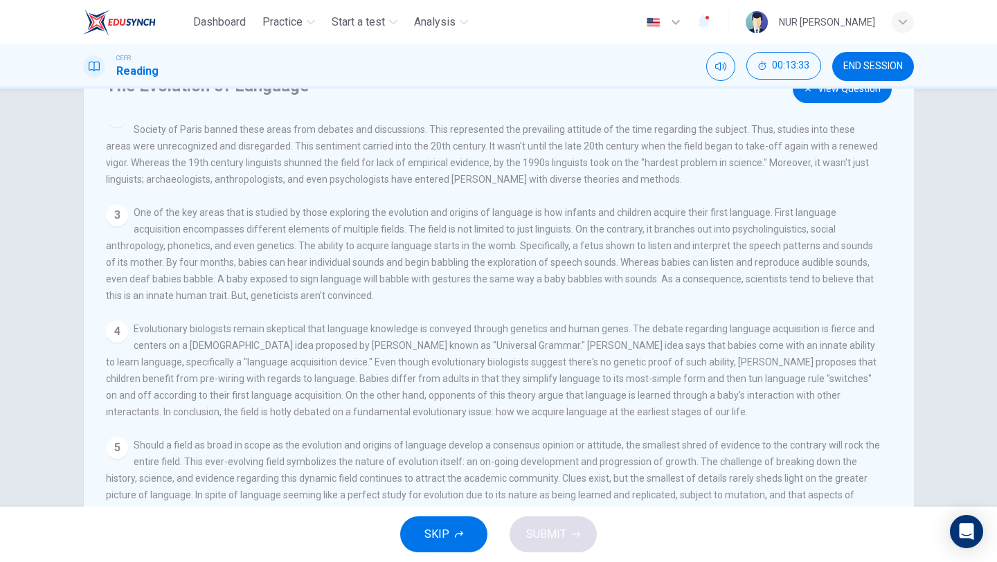
scroll to position [123, 0]
click at [823, 91] on button "View Question" at bounding box center [842, 89] width 99 height 28
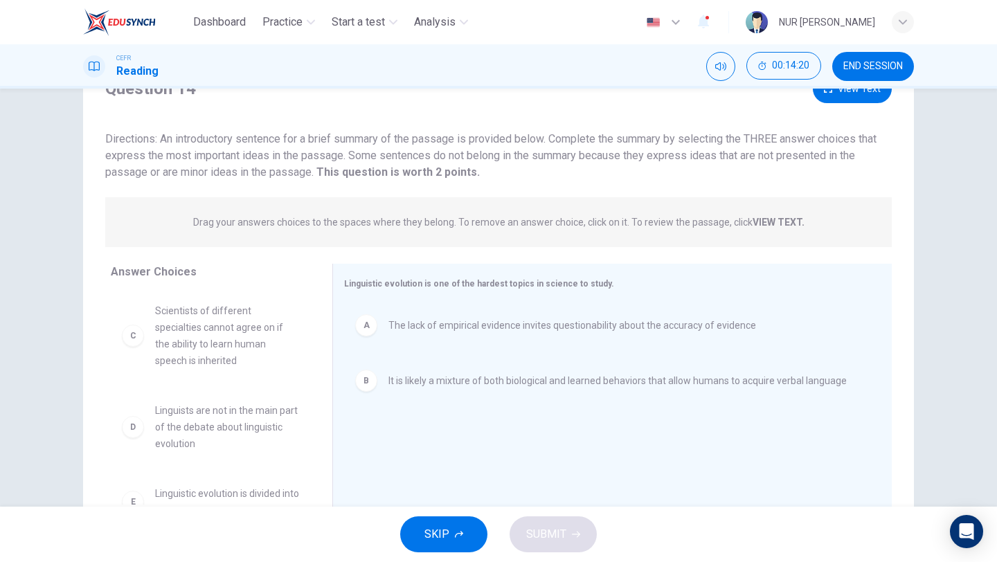
click at [830, 98] on button "View Text" at bounding box center [852, 89] width 79 height 28
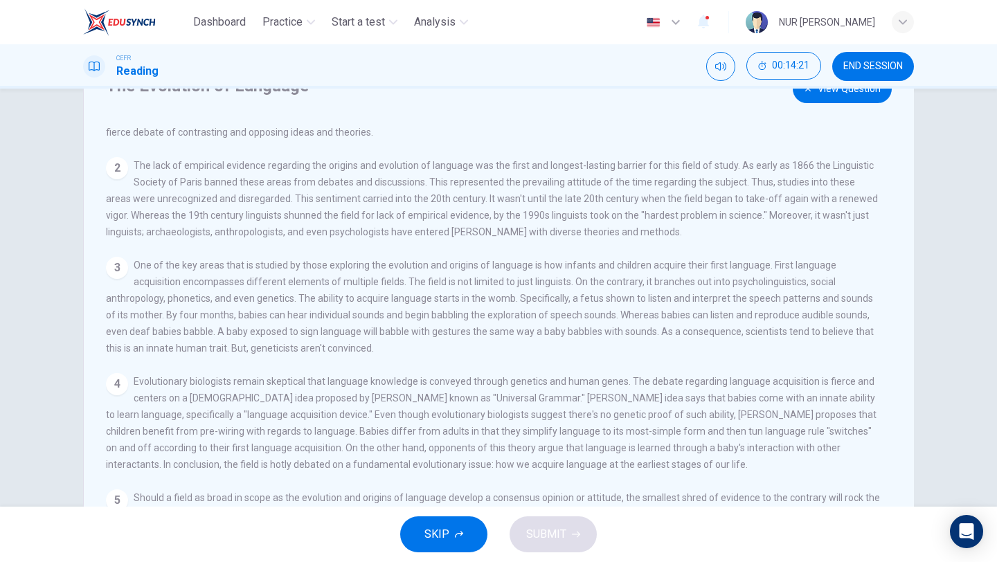
scroll to position [85, 0]
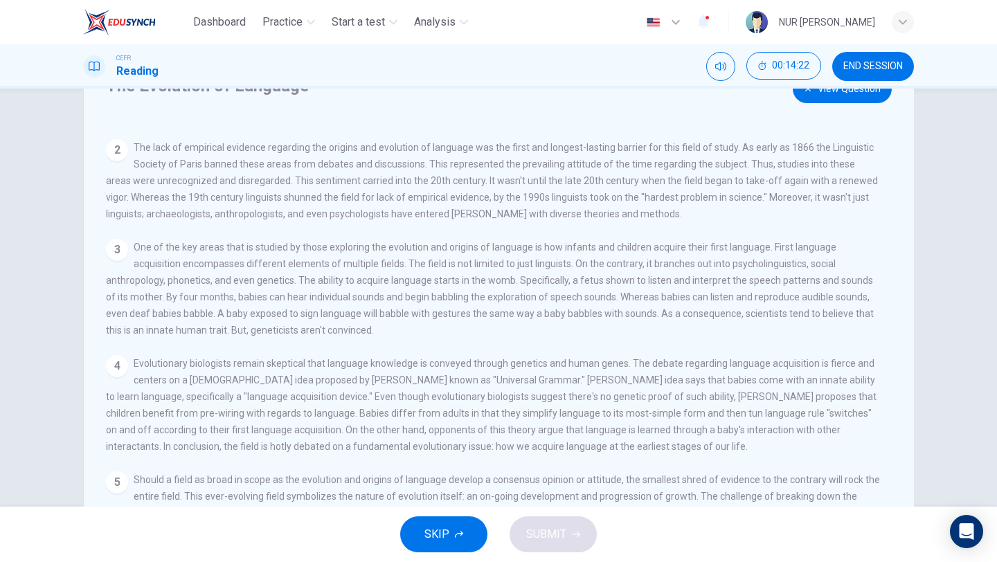
click at [812, 89] on icon "button" at bounding box center [808, 88] width 8 height 8
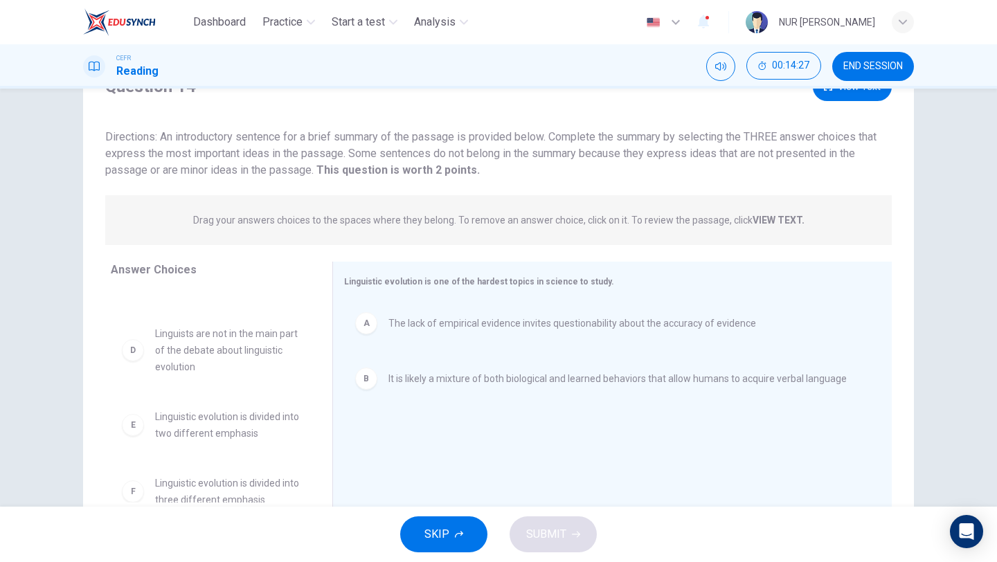
scroll to position [64, 0]
click at [840, 93] on button "View Text" at bounding box center [852, 88] width 79 height 28
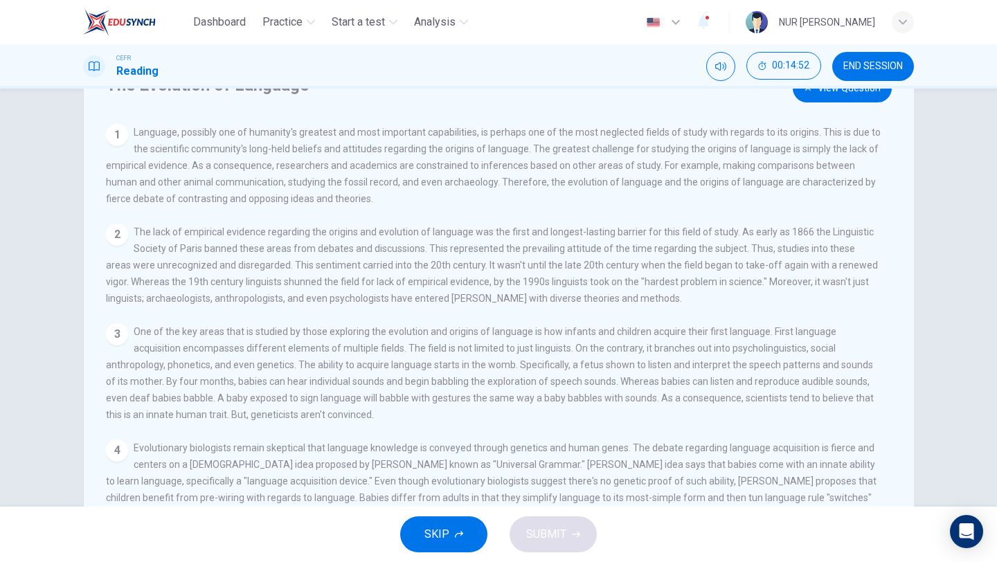
click at [858, 91] on button "View Question" at bounding box center [842, 88] width 99 height 28
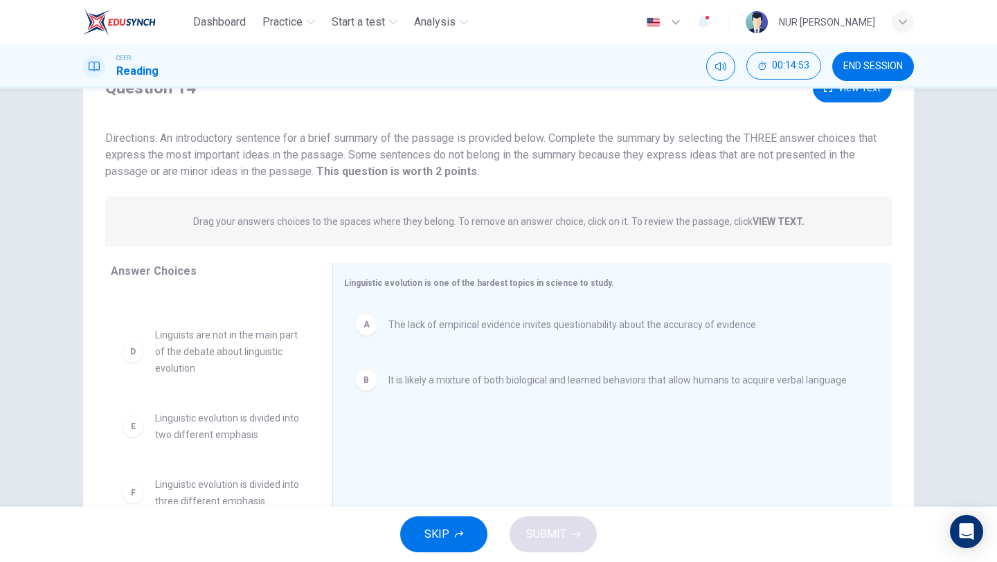
click at [858, 91] on button "View Text" at bounding box center [852, 88] width 79 height 28
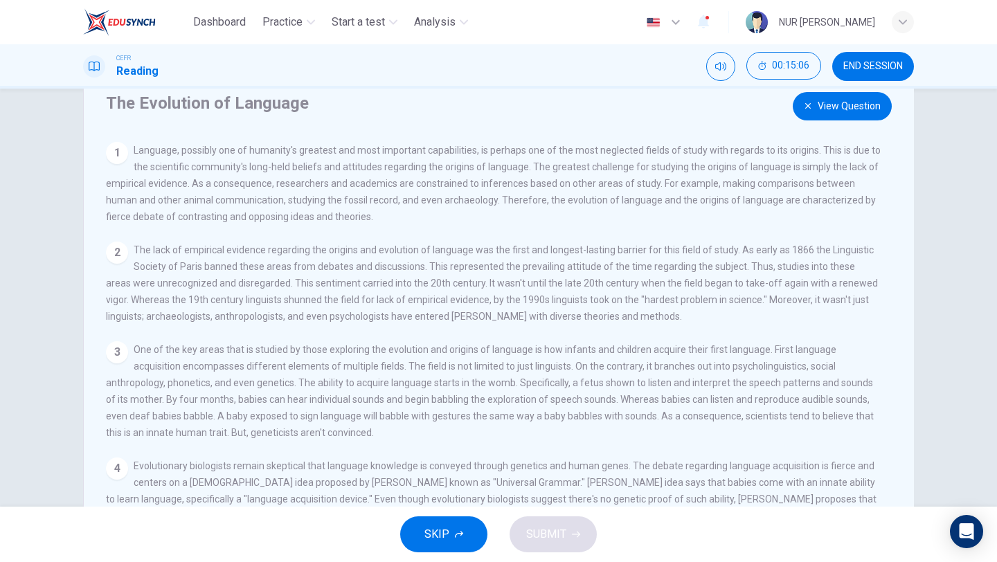
scroll to position [39, 0]
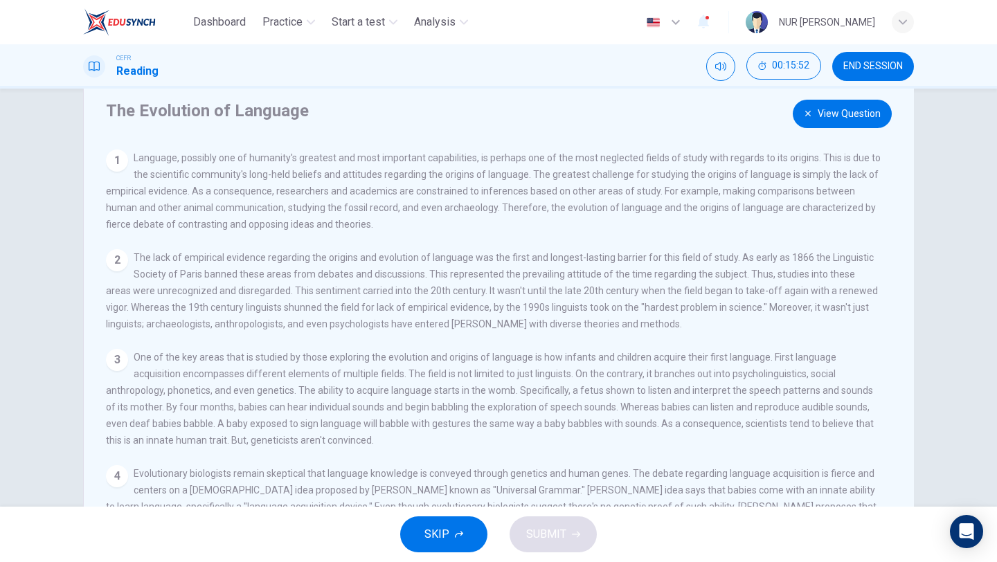
click at [832, 111] on button "View Question" at bounding box center [842, 114] width 99 height 28
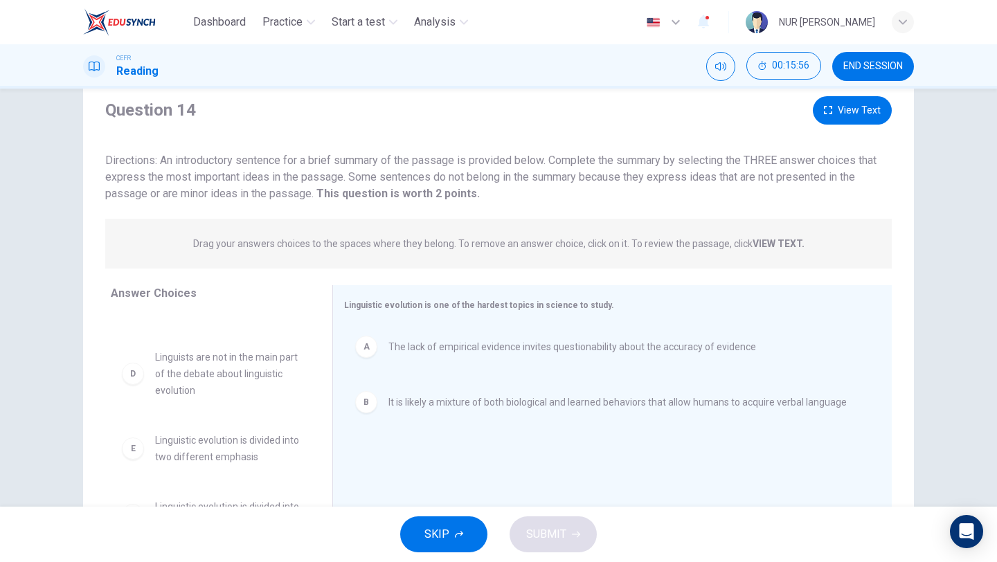
scroll to position [34, 0]
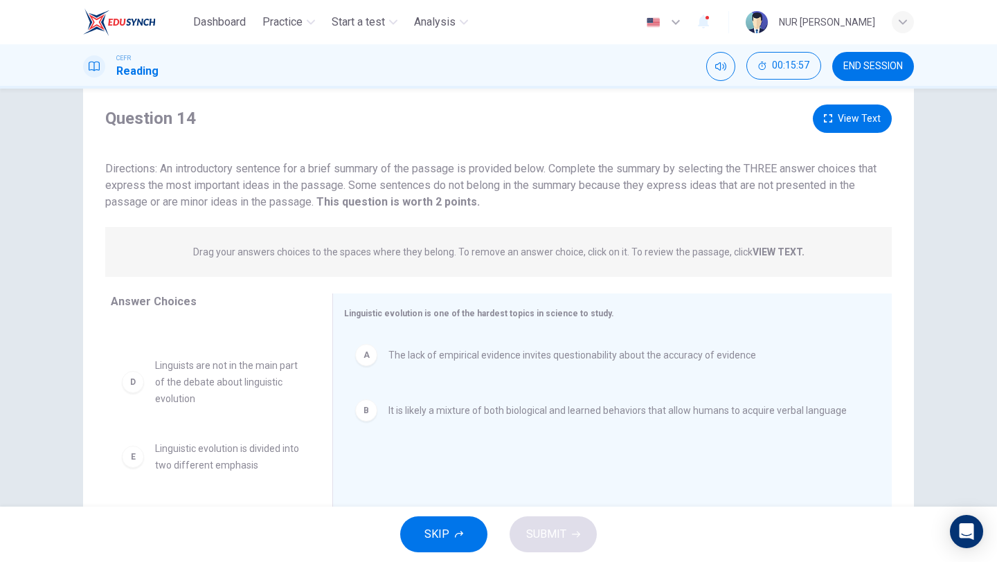
click at [854, 127] on button "View Text" at bounding box center [852, 119] width 79 height 28
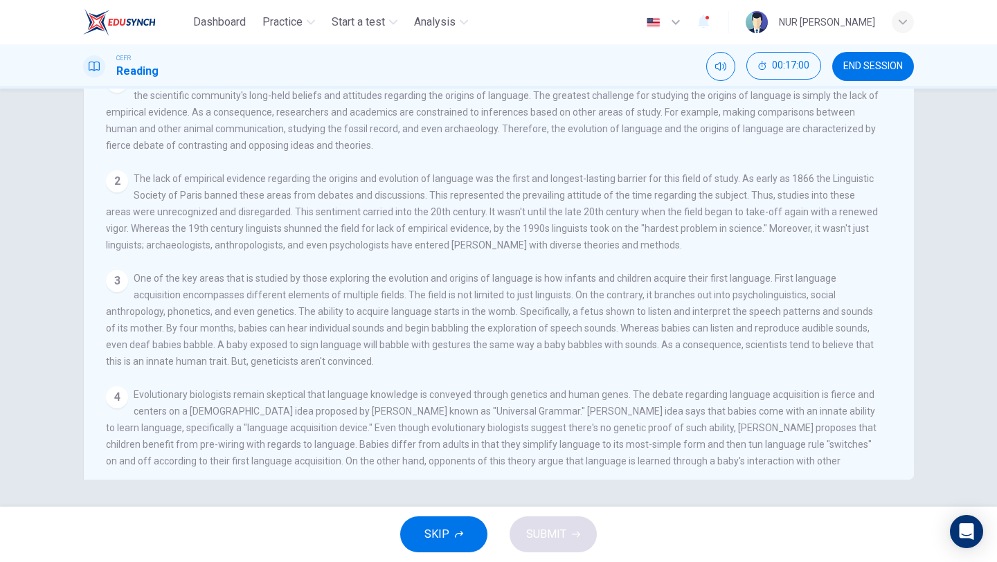
scroll to position [0, 0]
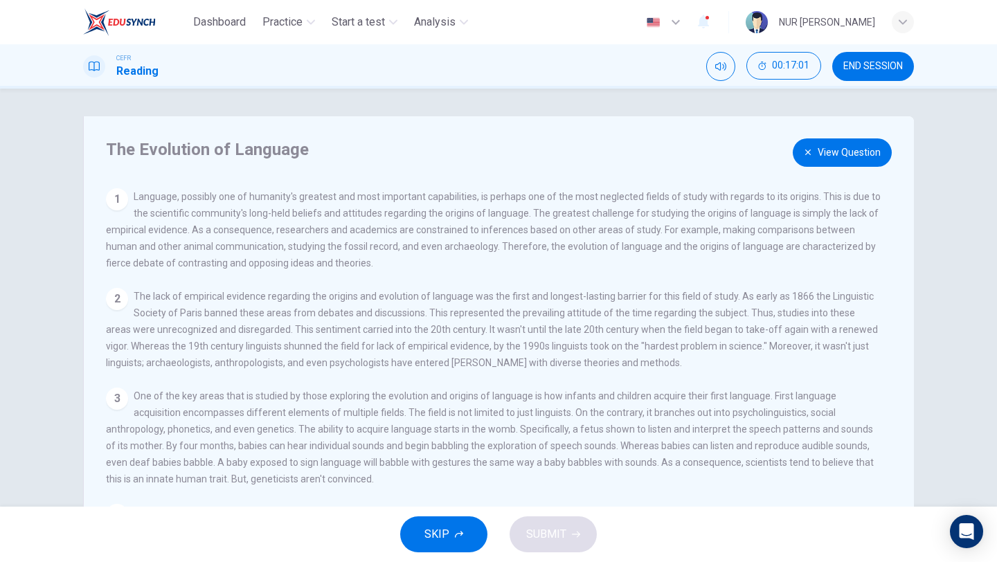
click at [841, 152] on button "View Question" at bounding box center [842, 153] width 99 height 28
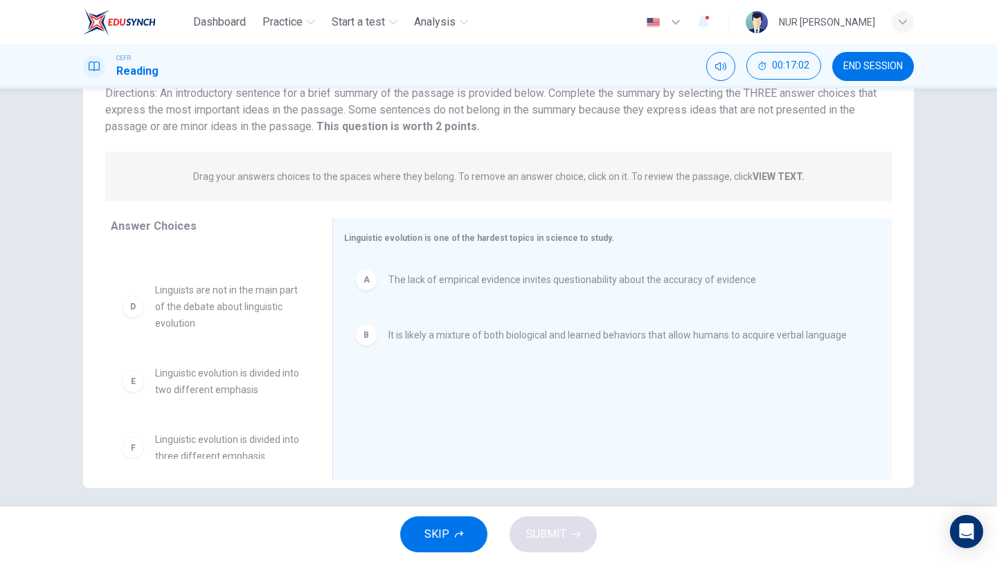
scroll to position [118, 0]
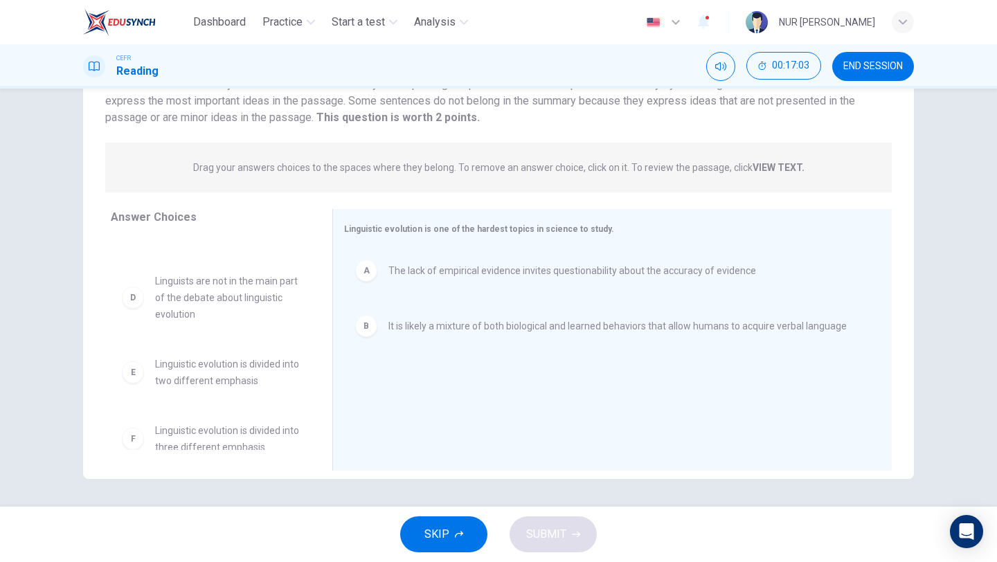
click at [244, 368] on span "Linguistic evolution is divided into two different emphasis" at bounding box center [227, 372] width 144 height 33
drag, startPoint x: 204, startPoint y: 359, endPoint x: 513, endPoint y: 372, distance: 309.8
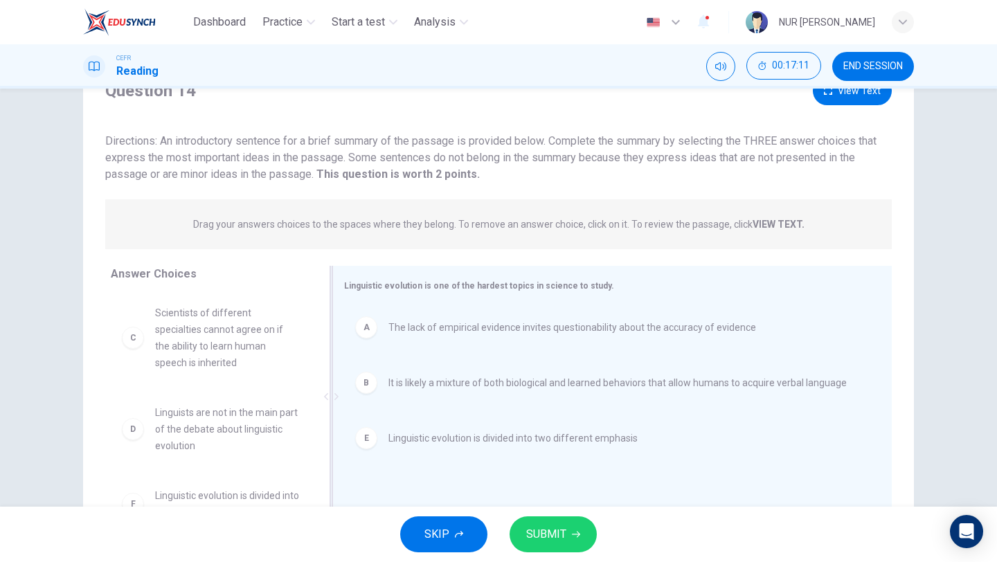
scroll to position [53, 0]
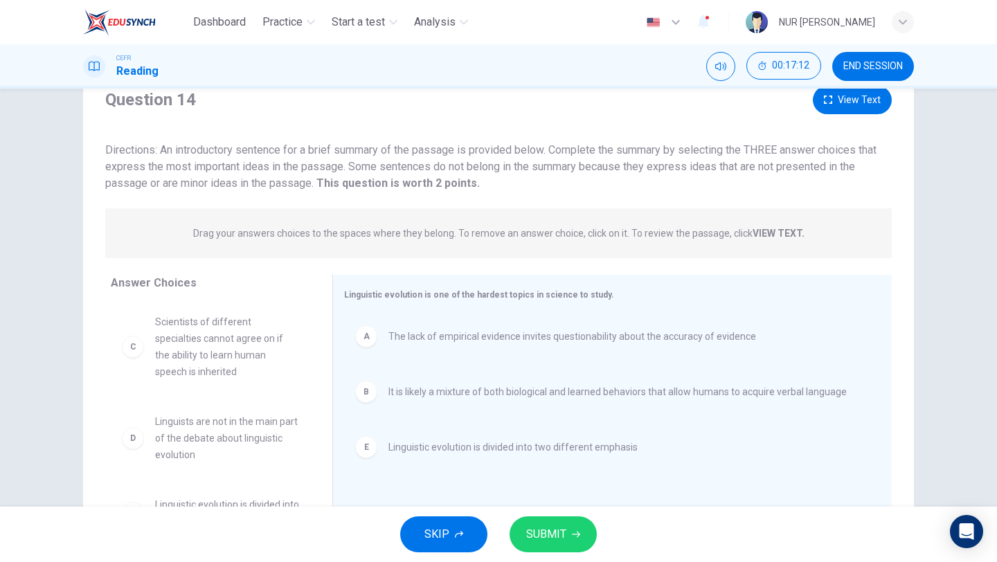
click at [860, 103] on button "View Text" at bounding box center [852, 100] width 79 height 28
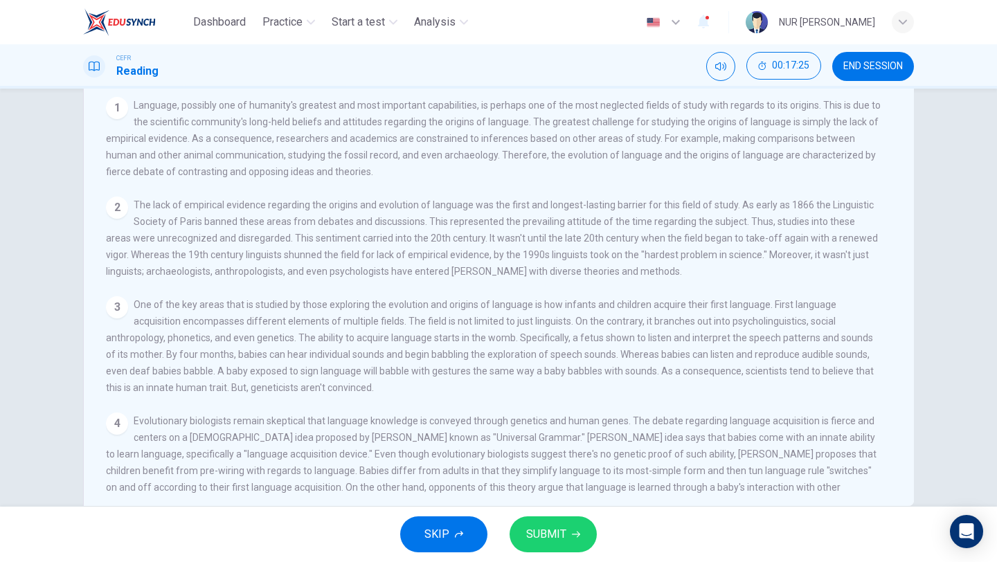
scroll to position [0, 0]
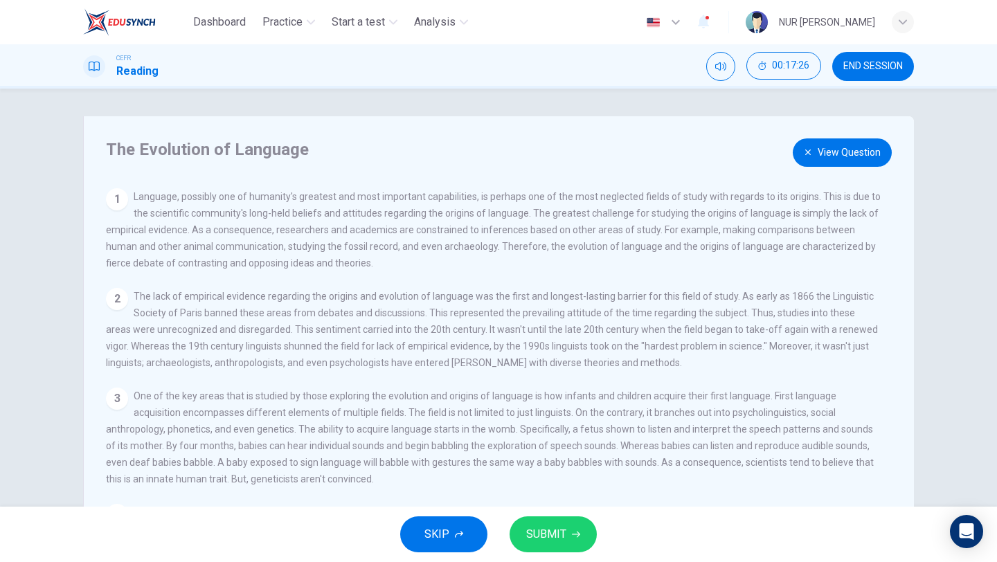
click at [833, 159] on button "View Question" at bounding box center [842, 153] width 99 height 28
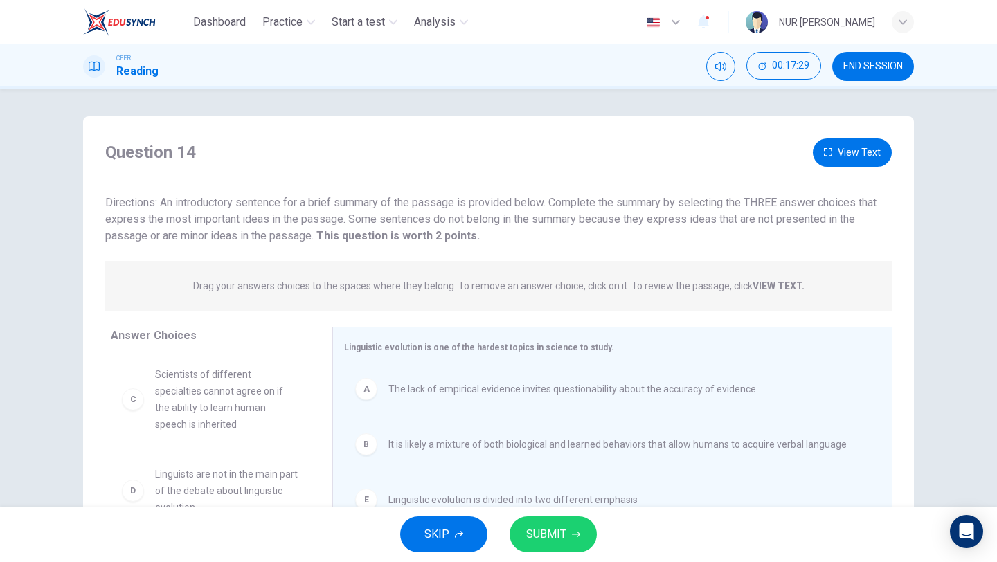
click at [555, 530] on span "SUBMIT" at bounding box center [546, 534] width 40 height 19
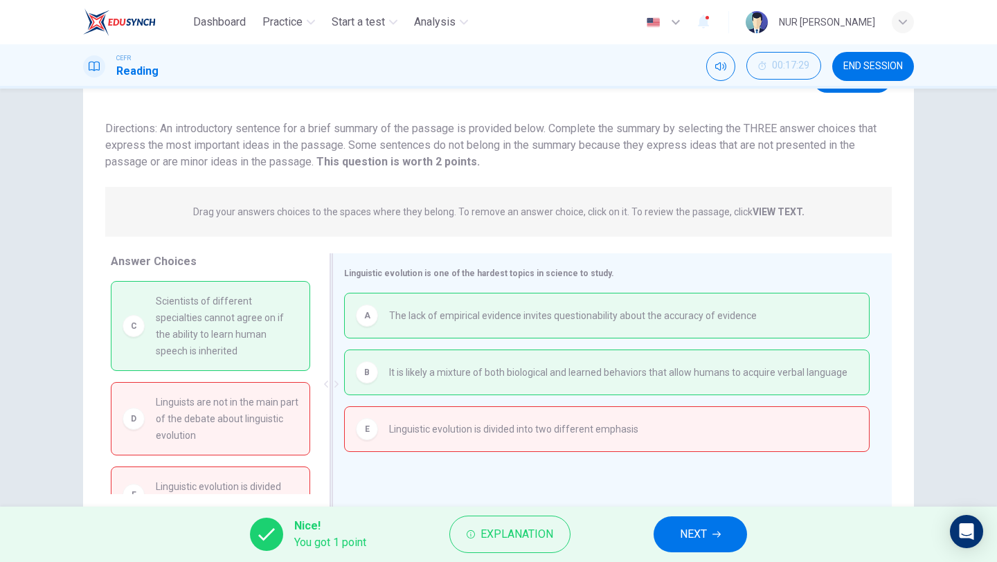
scroll to position [75, 0]
click at [701, 536] on span "NEXT" at bounding box center [693, 534] width 27 height 19
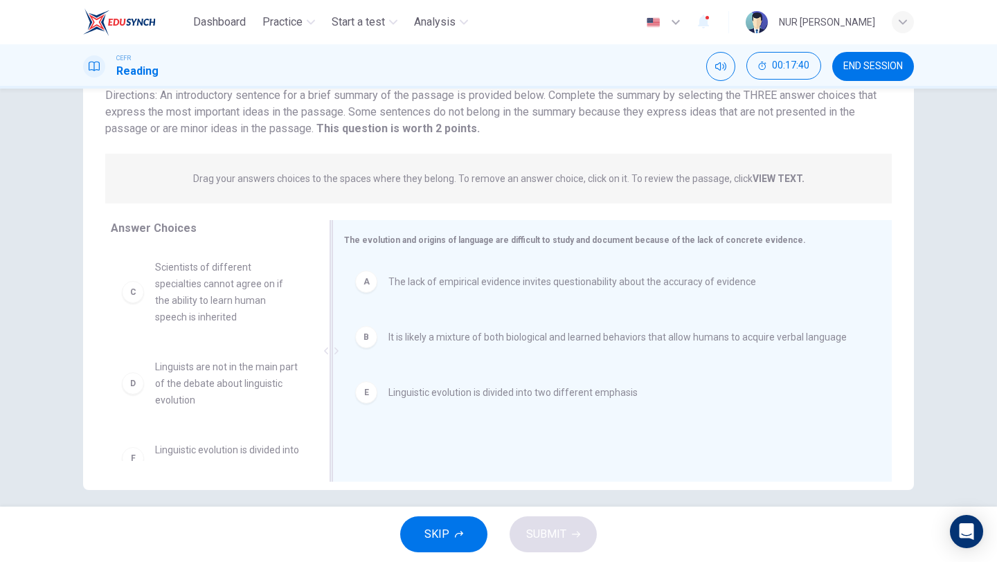
scroll to position [114, 0]
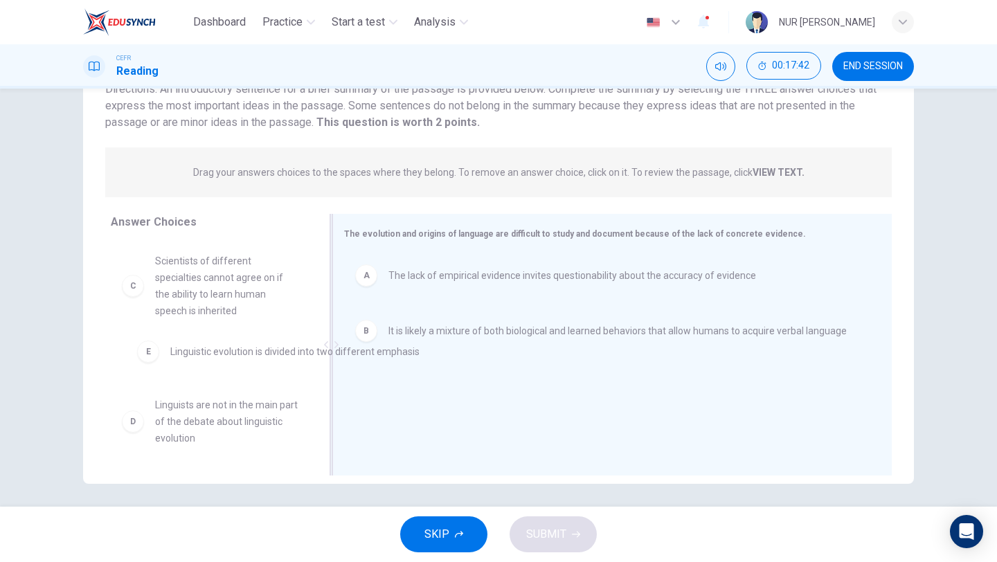
drag, startPoint x: 461, startPoint y: 392, endPoint x: 235, endPoint y: 357, distance: 227.8
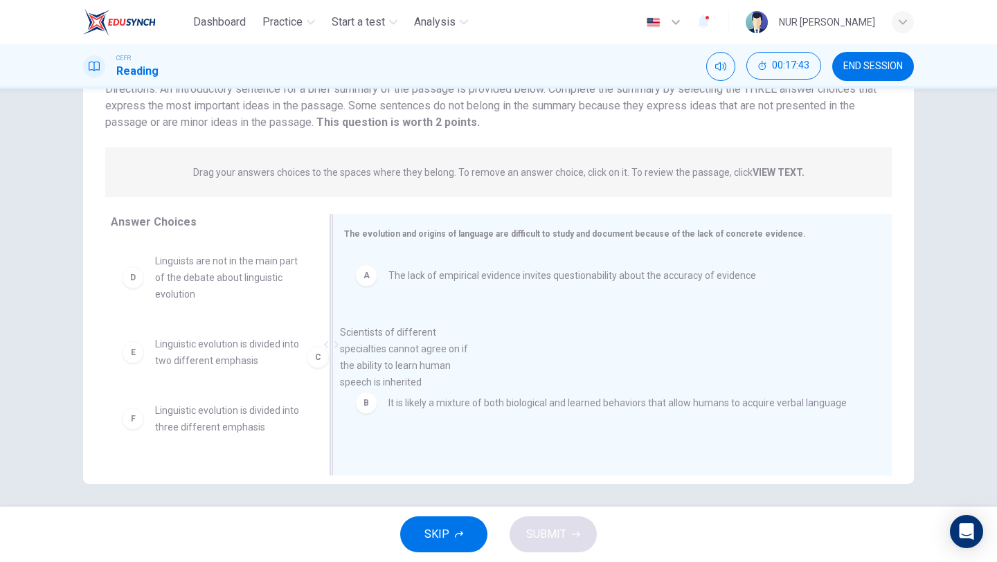
drag, startPoint x: 214, startPoint y: 271, endPoint x: 445, endPoint y: 337, distance: 240.0
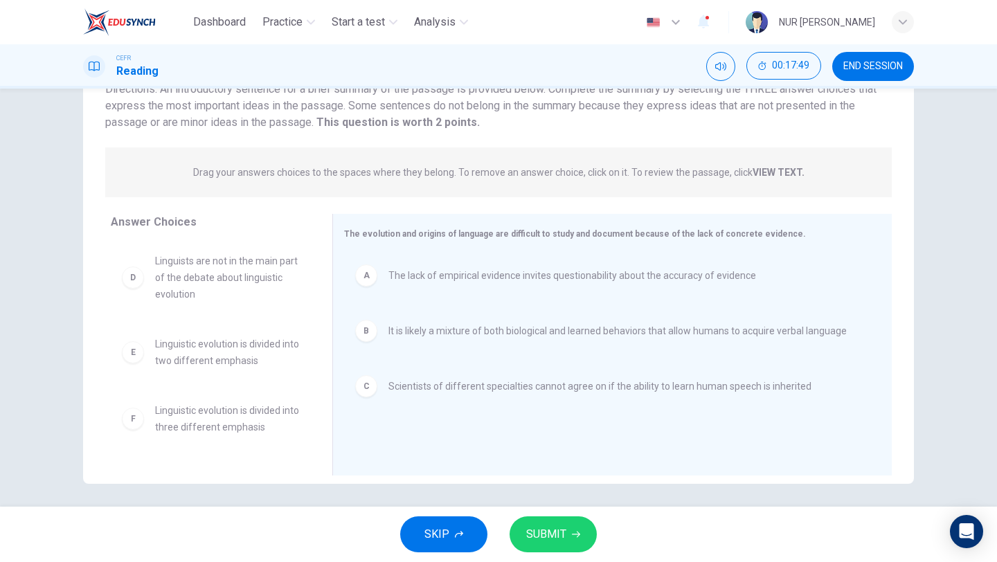
click at [565, 526] on span "SUBMIT" at bounding box center [546, 534] width 40 height 19
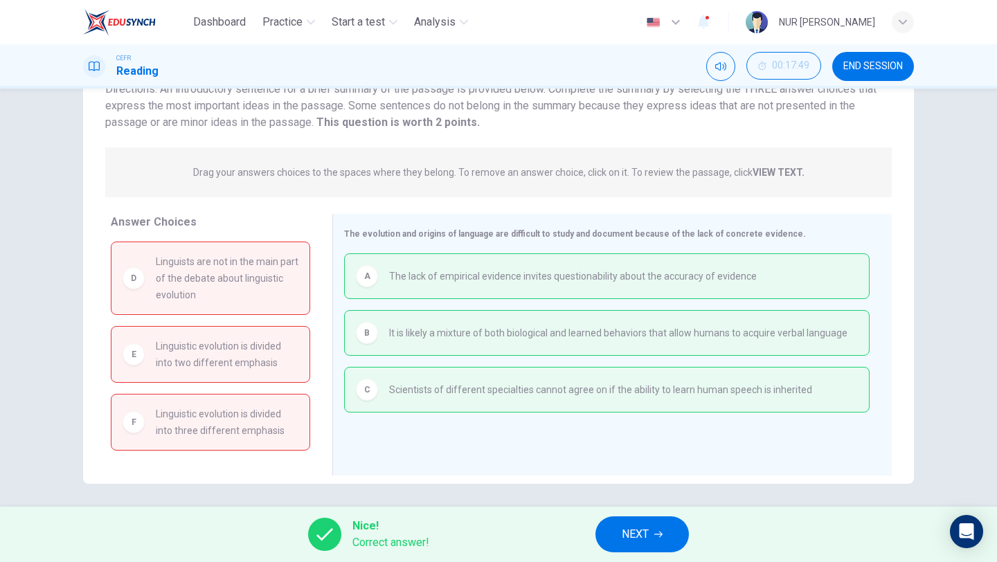
click at [649, 530] on span "NEXT" at bounding box center [635, 534] width 27 height 19
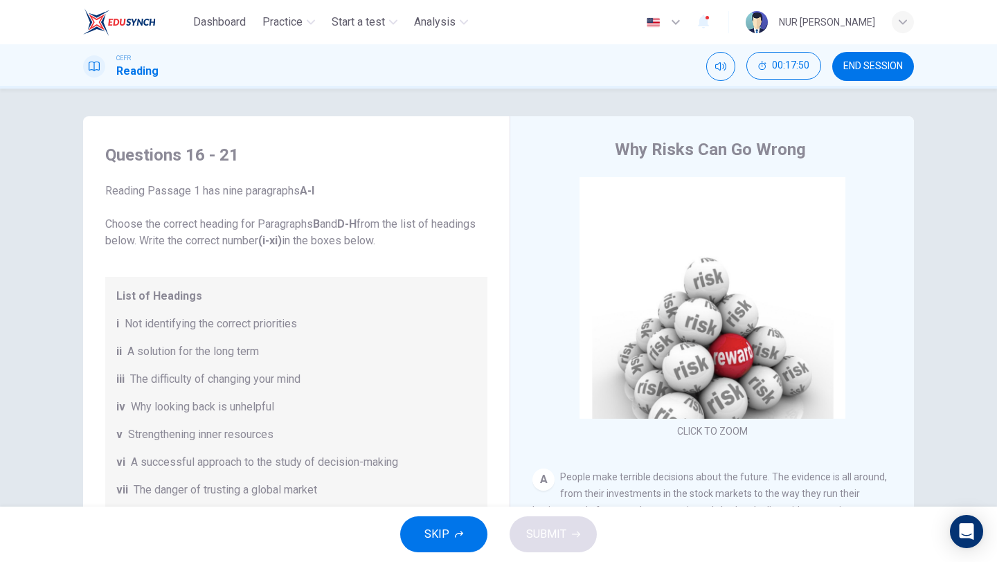
click at [880, 56] on button "END SESSION" at bounding box center [873, 66] width 82 height 29
